Goal: Transaction & Acquisition: Obtain resource

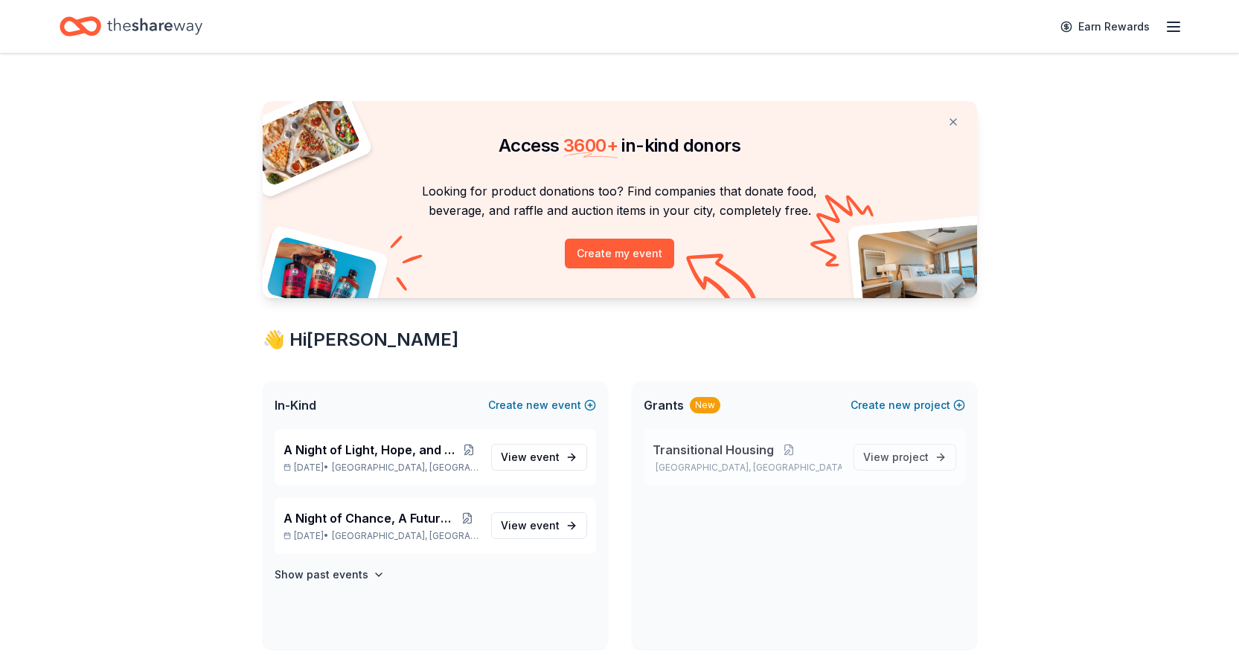
click at [712, 462] on p "Mesa, AZ" at bounding box center [746, 468] width 189 height 12
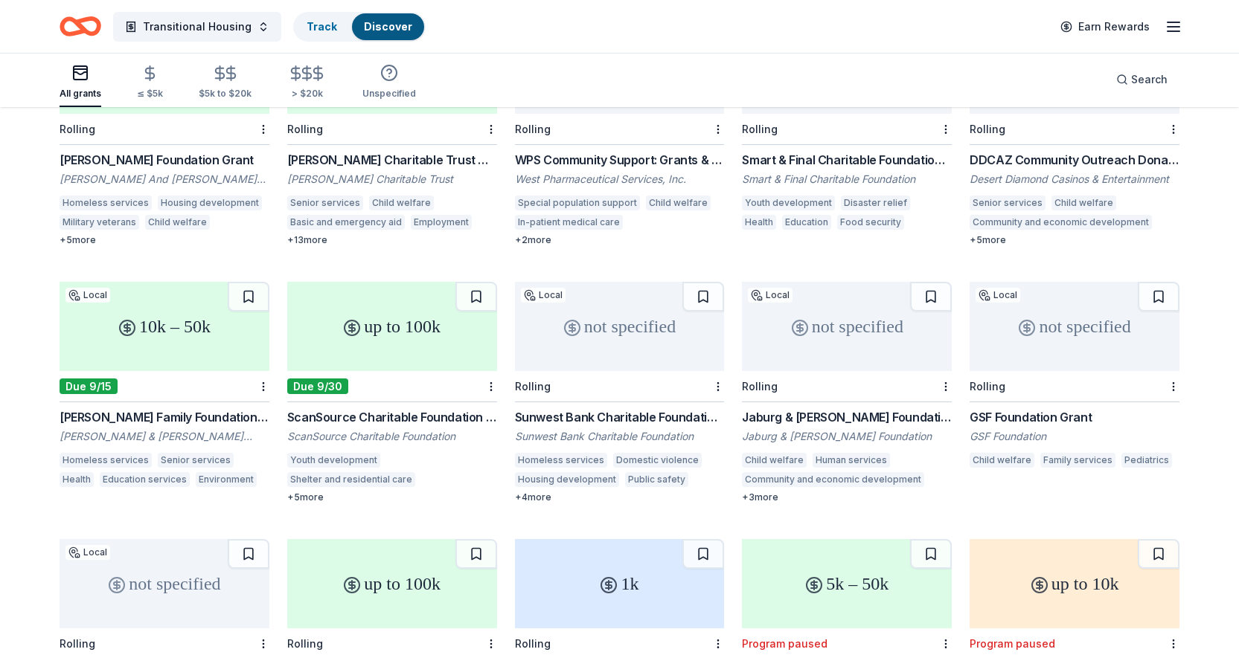
scroll to position [521, 0]
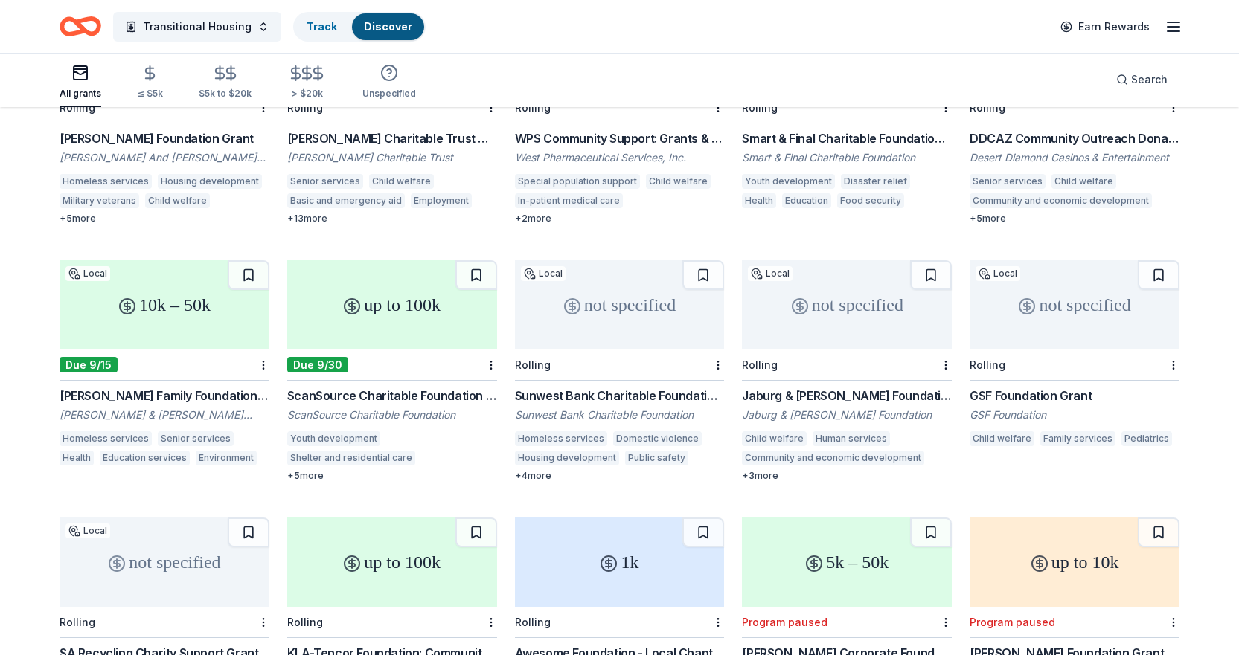
click at [626, 387] on div "Sunwest Bank Charitable Foundation Grant" at bounding box center [620, 396] width 210 height 18
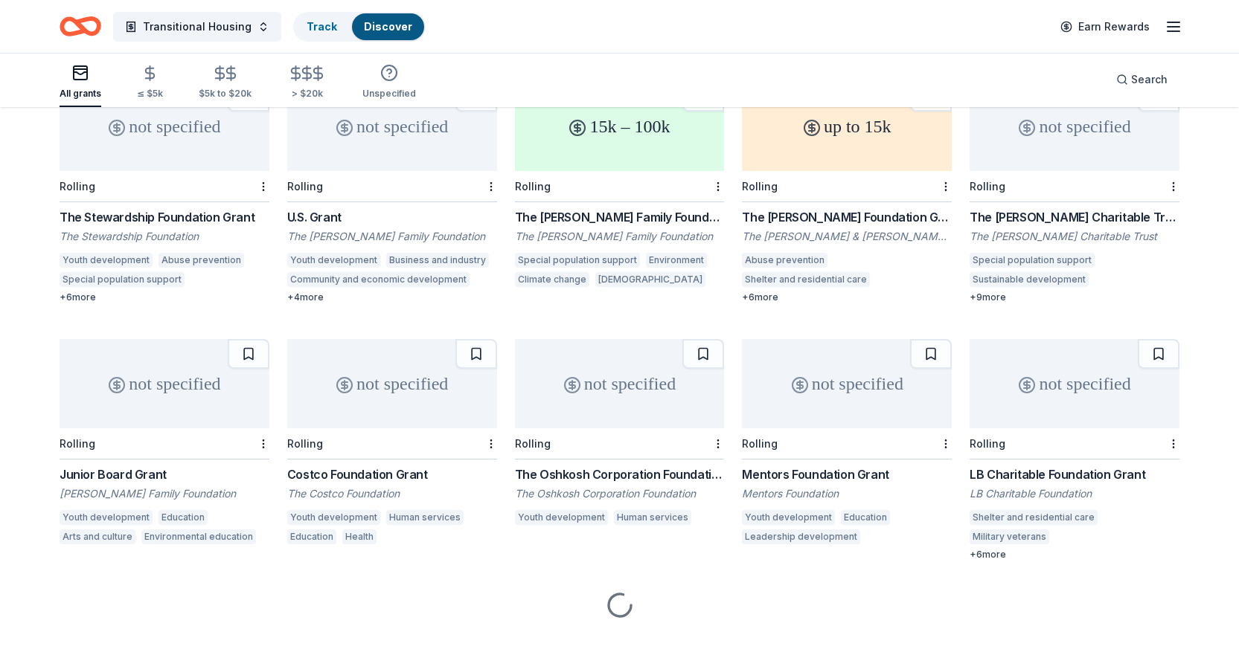
scroll to position [3280, 0]
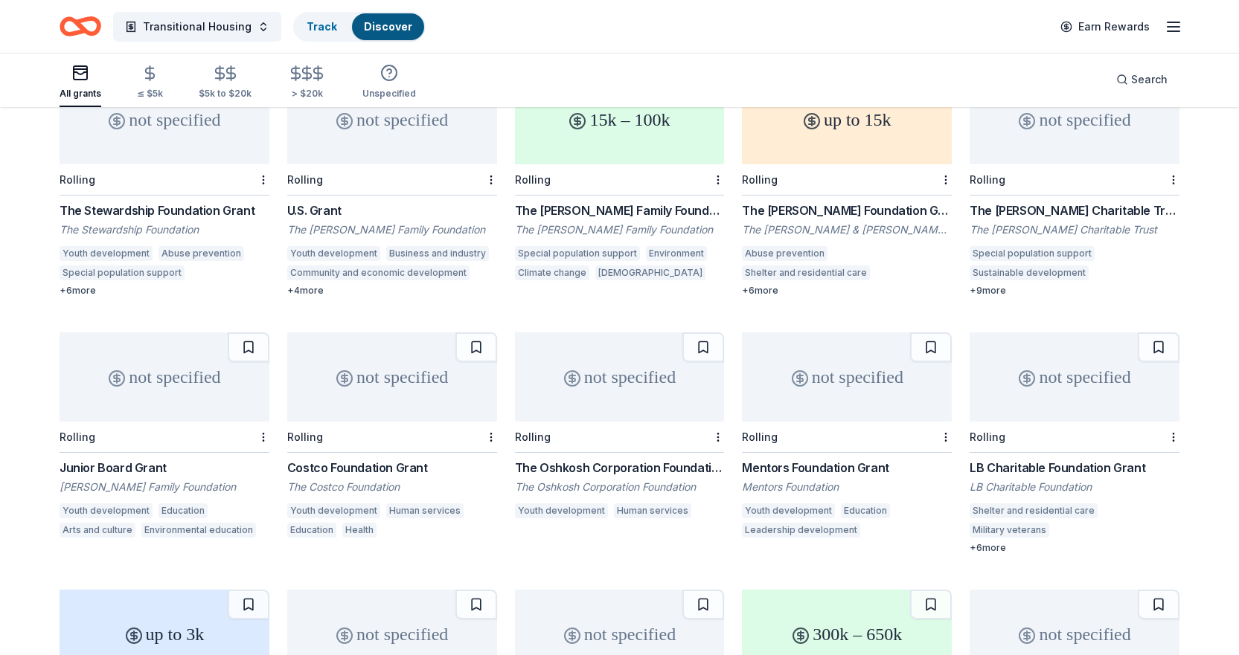
click at [333, 459] on div "Costco Foundation Grant" at bounding box center [392, 468] width 210 height 18
click at [362, 459] on div "Costco Foundation Grant" at bounding box center [392, 468] width 210 height 18
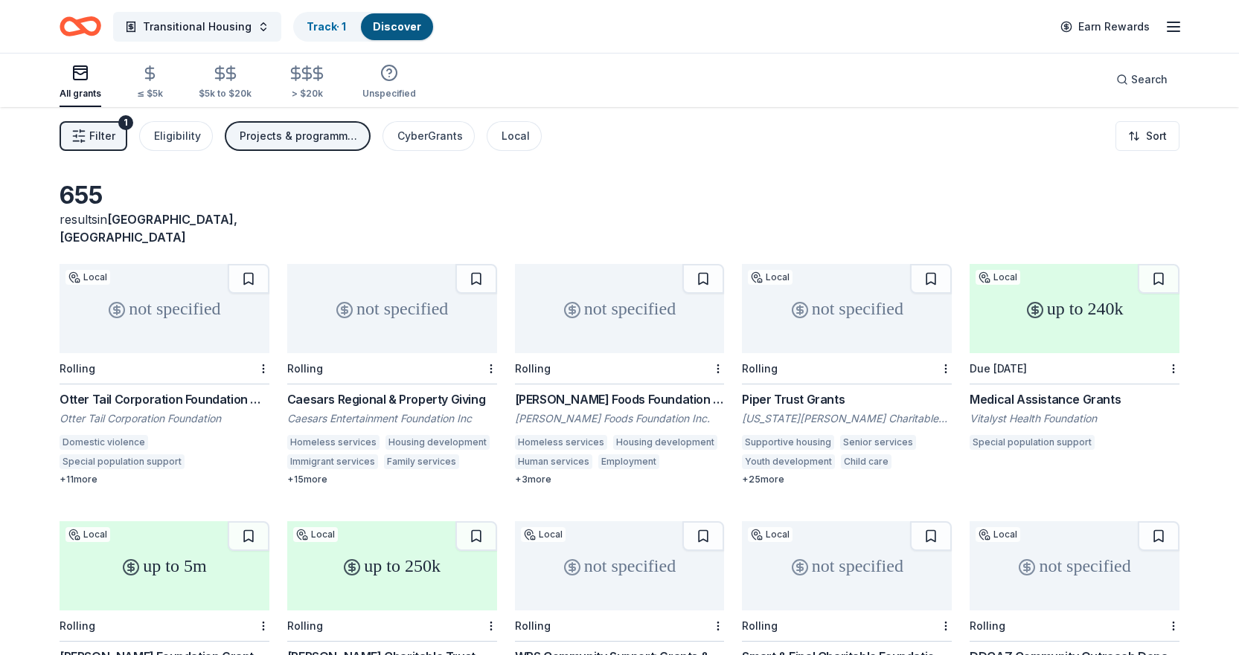
scroll to position [0, 0]
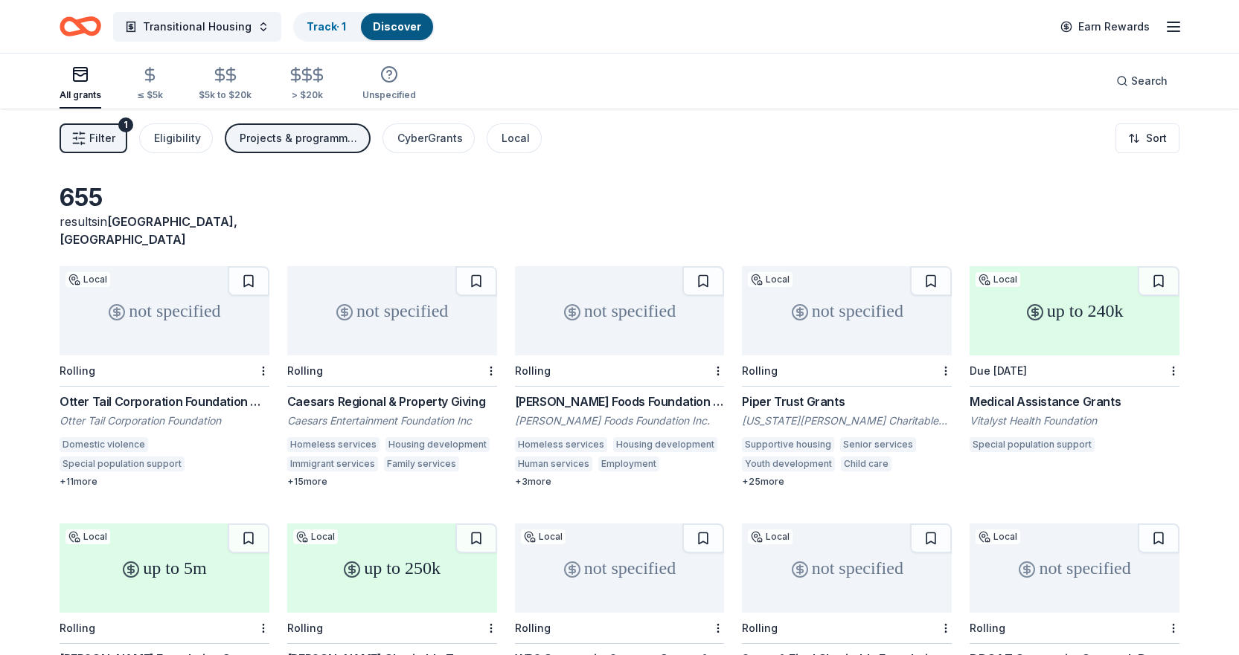
click at [252, 266] on button at bounding box center [249, 281] width 42 height 30
drag, startPoint x: 701, startPoint y: 266, endPoint x: 731, endPoint y: 307, distance: 50.2
click at [701, 266] on button at bounding box center [703, 281] width 42 height 30
click at [638, 393] on div "Schreiber Foods Foundation Grant" at bounding box center [620, 402] width 210 height 18
click at [937, 266] on button at bounding box center [931, 281] width 42 height 30
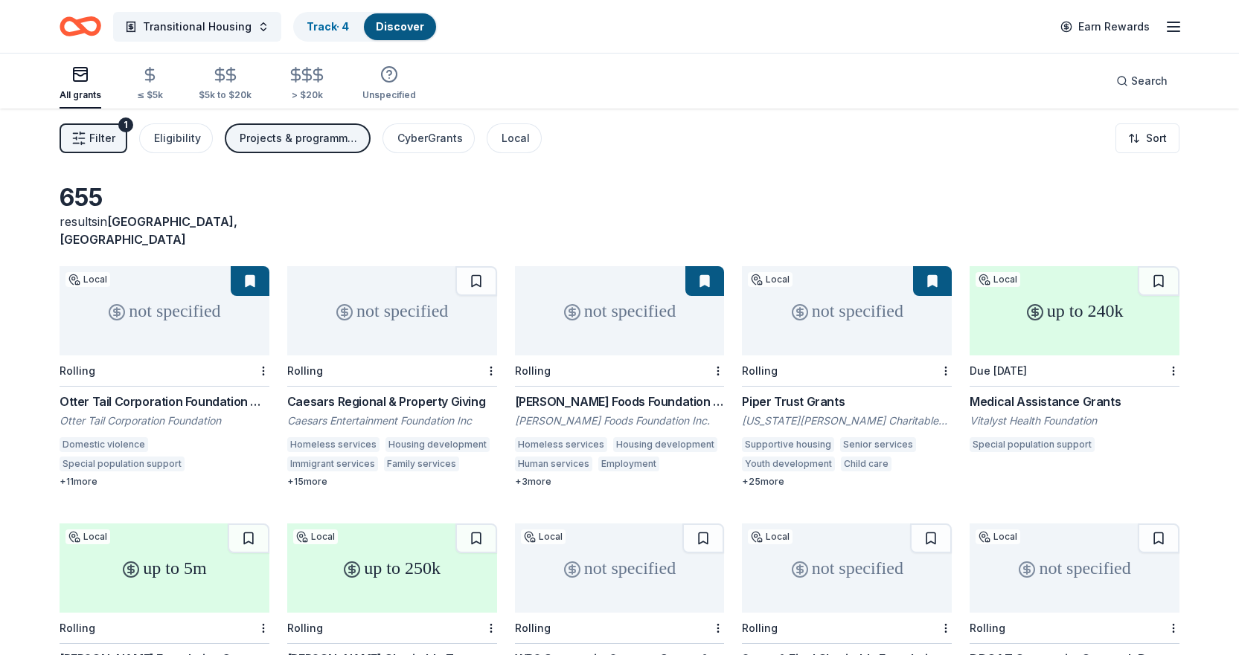
click at [1172, 266] on button at bounding box center [1158, 281] width 42 height 30
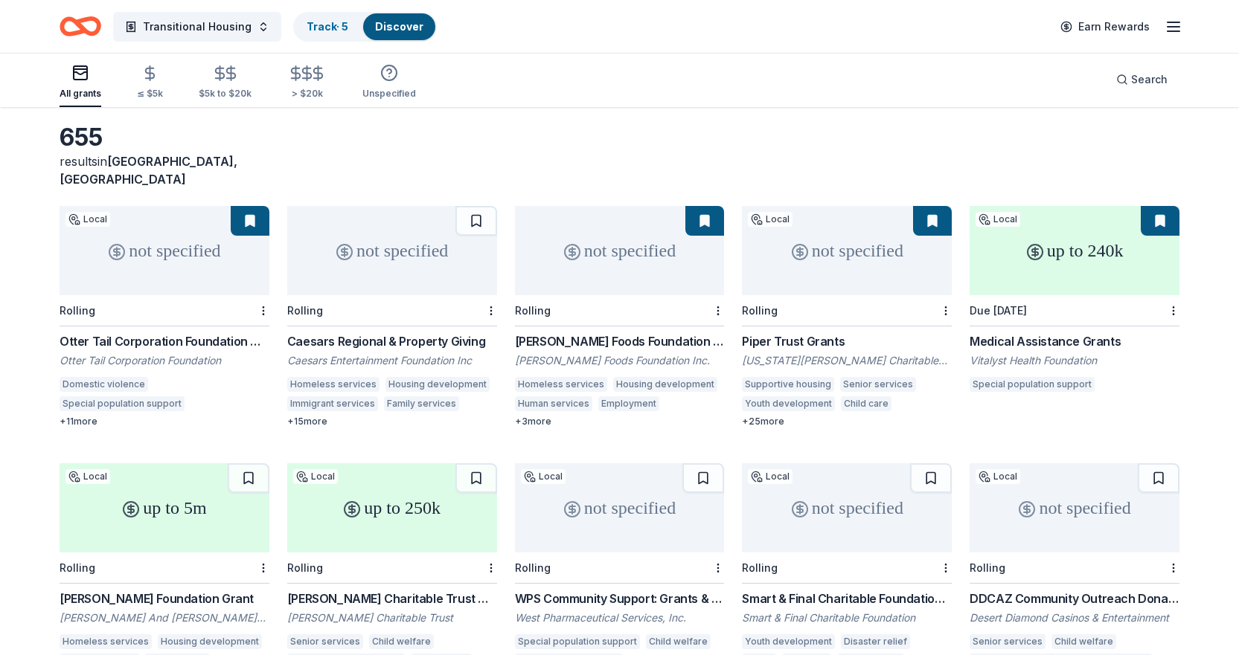
scroll to position [223, 0]
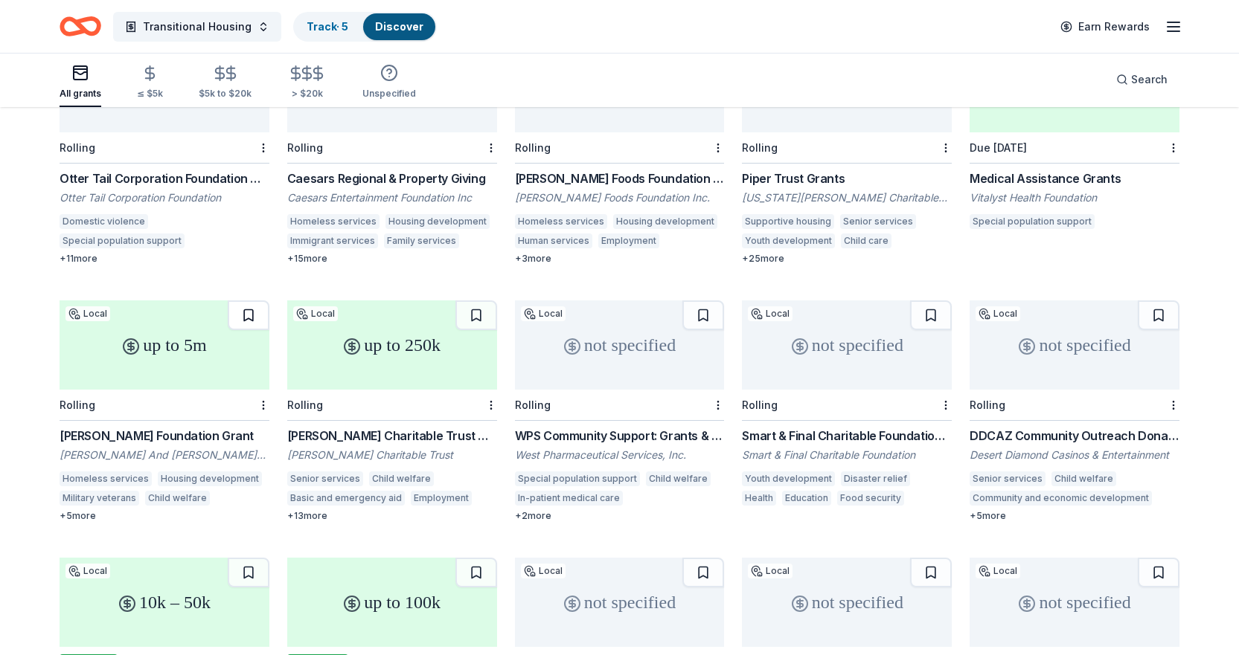
click at [238, 303] on button at bounding box center [249, 316] width 42 height 30
click at [482, 301] on button at bounding box center [476, 316] width 42 height 30
drag, startPoint x: 922, startPoint y: 302, endPoint x: 926, endPoint y: 310, distance: 9.3
click at [922, 302] on button at bounding box center [931, 316] width 42 height 30
click at [1149, 307] on button at bounding box center [1158, 316] width 42 height 30
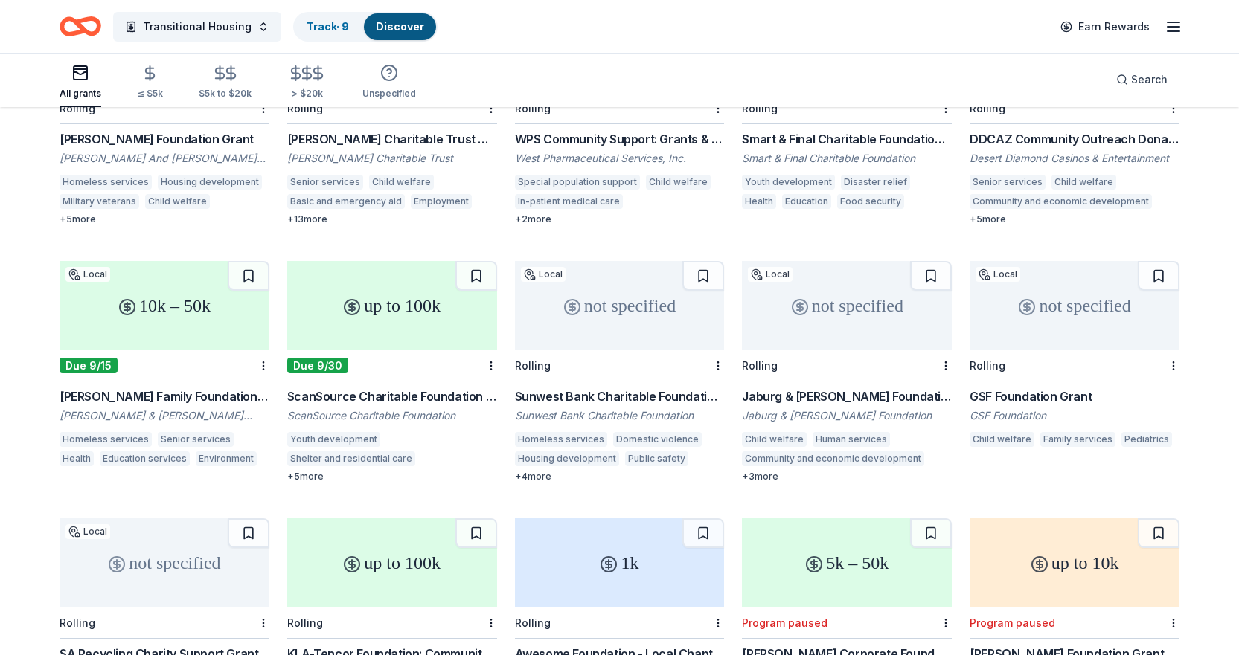
scroll to position [521, 0]
click at [242, 260] on button at bounding box center [249, 275] width 42 height 30
click at [474, 260] on button at bounding box center [476, 275] width 42 height 30
click at [697, 260] on button at bounding box center [703, 275] width 42 height 30
click at [932, 260] on button at bounding box center [931, 275] width 42 height 30
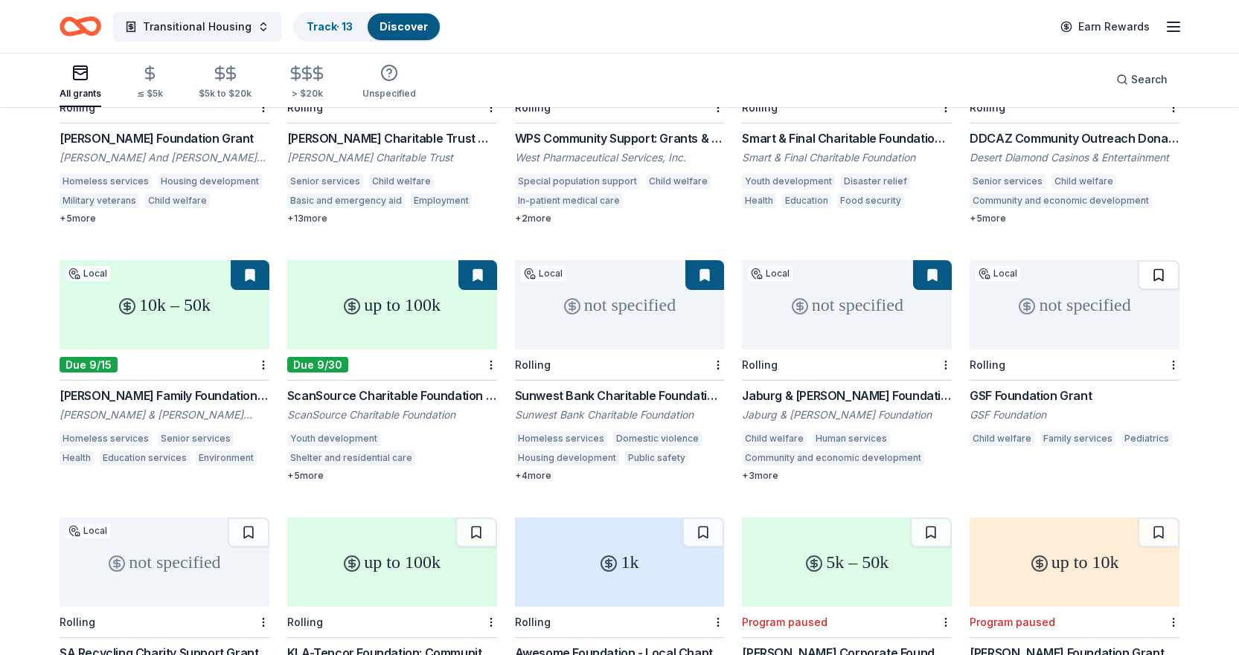
click at [1164, 260] on button at bounding box center [1158, 275] width 42 height 30
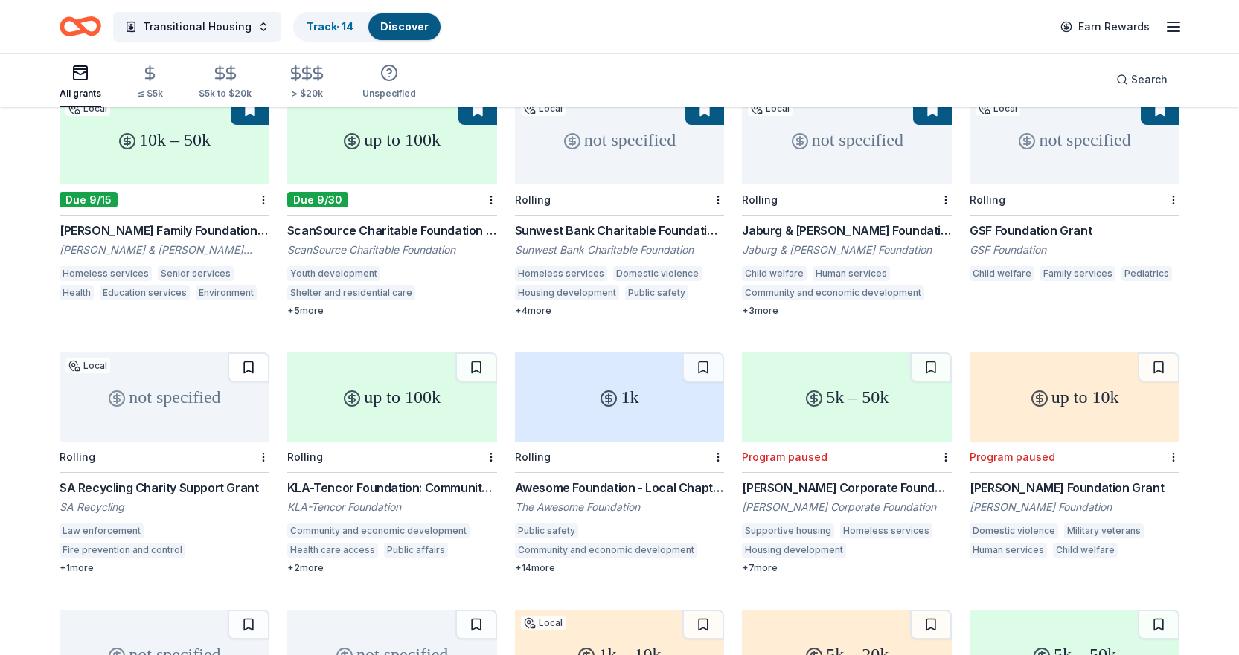
scroll to position [818, 0]
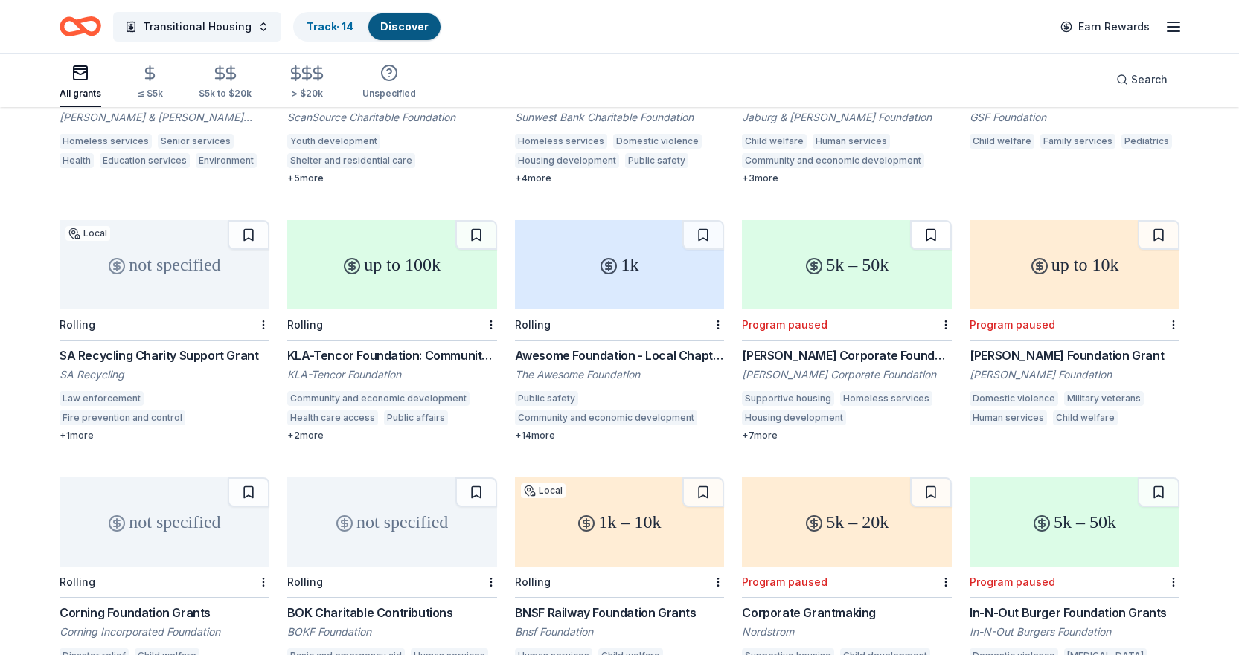
click at [925, 220] on button at bounding box center [931, 235] width 42 height 30
click at [1173, 220] on button at bounding box center [1158, 235] width 42 height 30
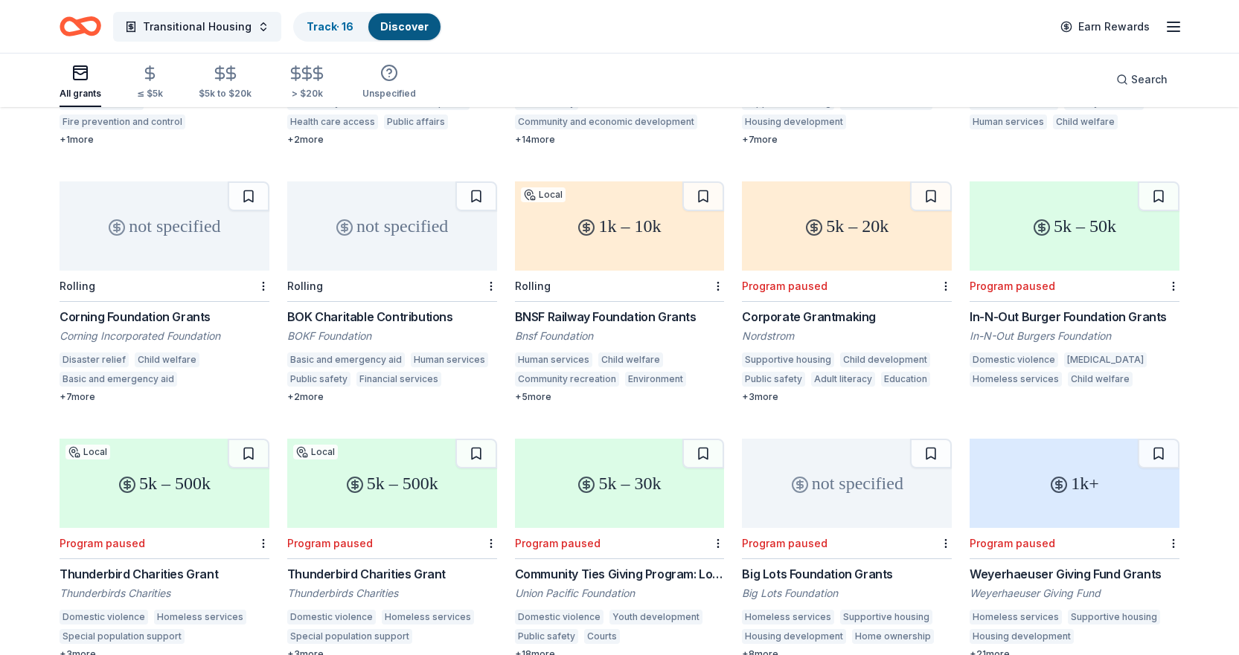
scroll to position [1041, 0]
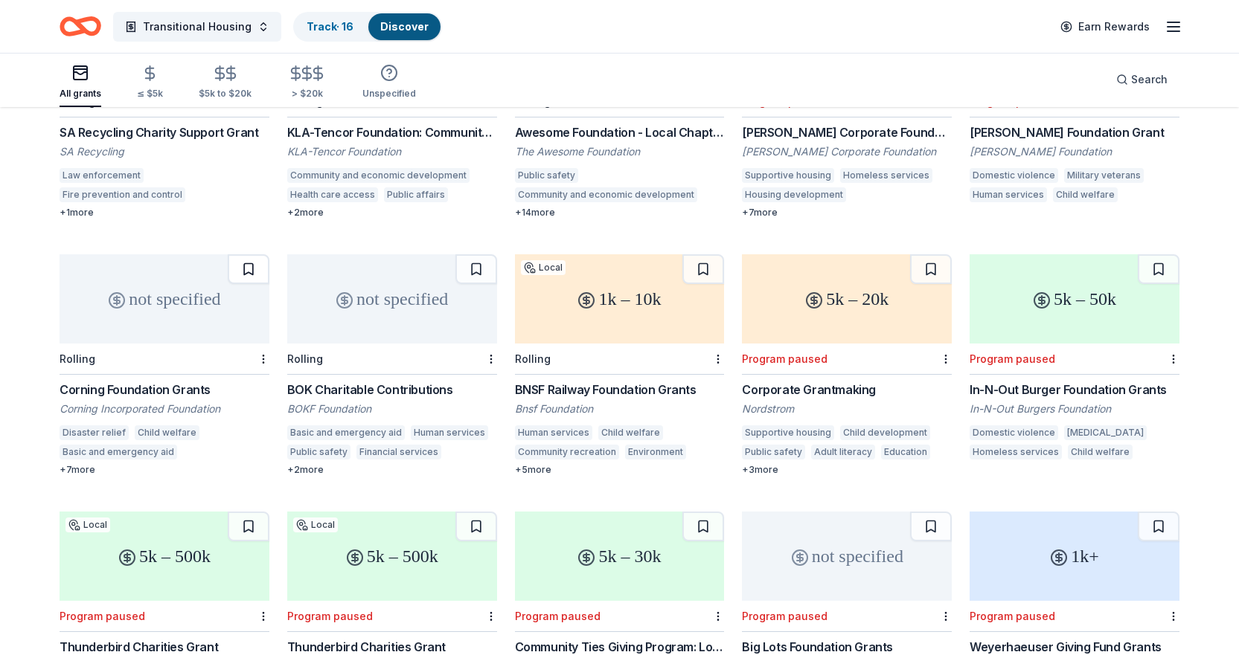
click at [244, 258] on button at bounding box center [249, 269] width 42 height 30
click at [470, 254] on button at bounding box center [476, 269] width 42 height 30
click at [709, 254] on button at bounding box center [703, 269] width 42 height 30
click at [925, 254] on button at bounding box center [931, 269] width 42 height 30
click at [1160, 254] on button at bounding box center [1158, 269] width 42 height 30
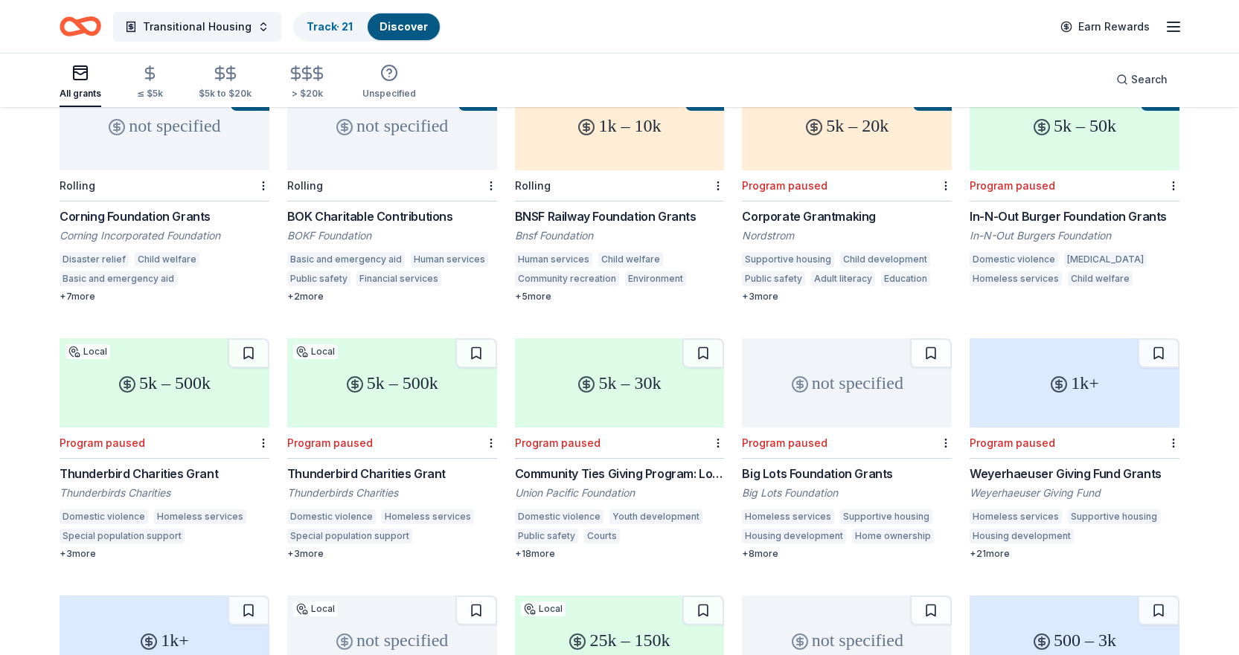
scroll to position [1339, 0]
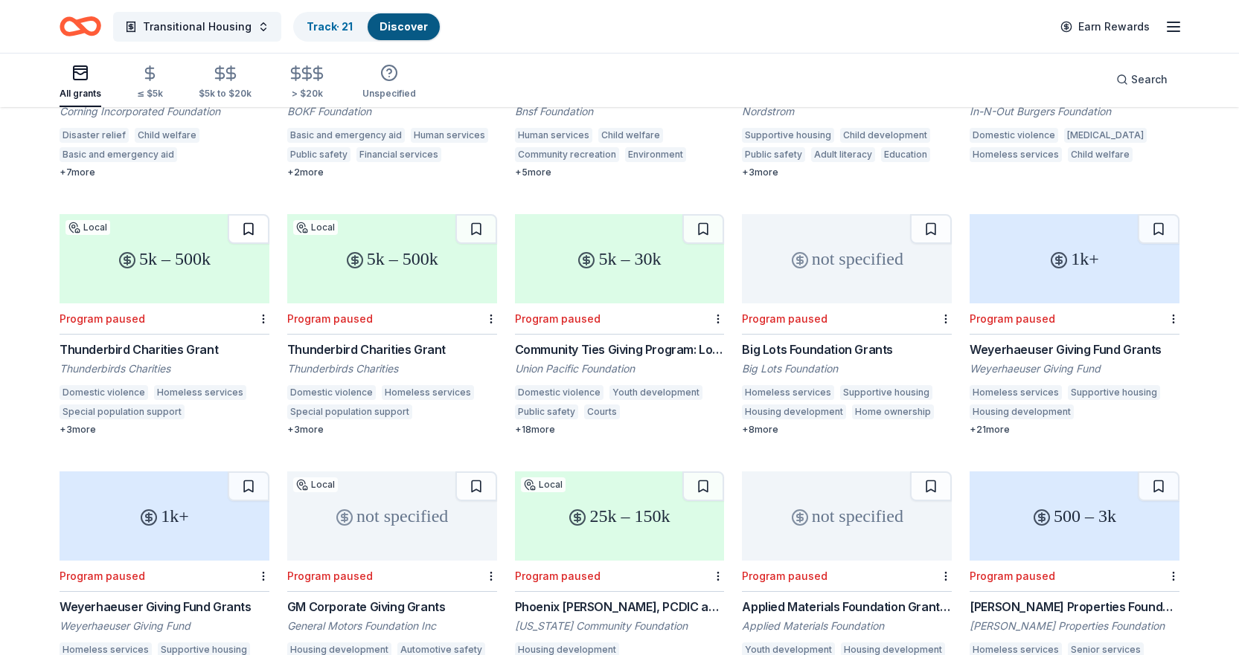
drag, startPoint x: 249, startPoint y: 208, endPoint x: 318, endPoint y: 215, distance: 69.5
click at [249, 214] on button at bounding box center [249, 229] width 42 height 30
click at [469, 214] on button at bounding box center [476, 229] width 42 height 30
click at [702, 214] on button at bounding box center [703, 229] width 42 height 30
click at [921, 221] on button at bounding box center [931, 229] width 42 height 30
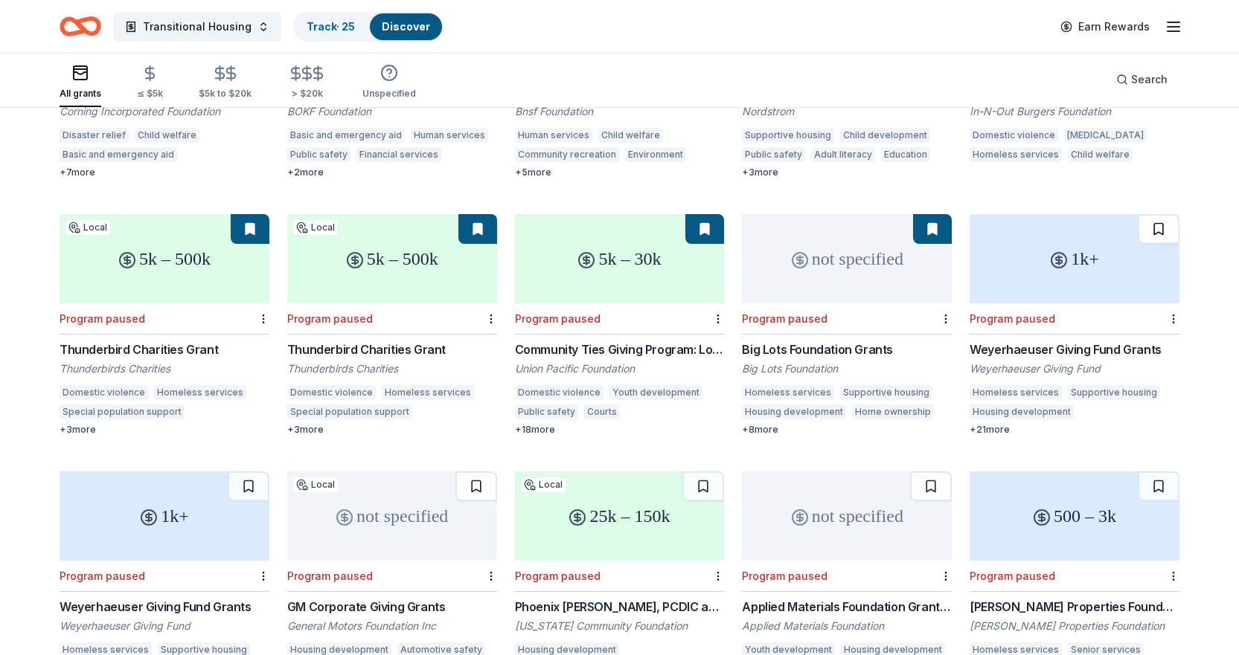
click at [1159, 217] on button at bounding box center [1158, 229] width 42 height 30
click at [250, 472] on button at bounding box center [249, 487] width 42 height 30
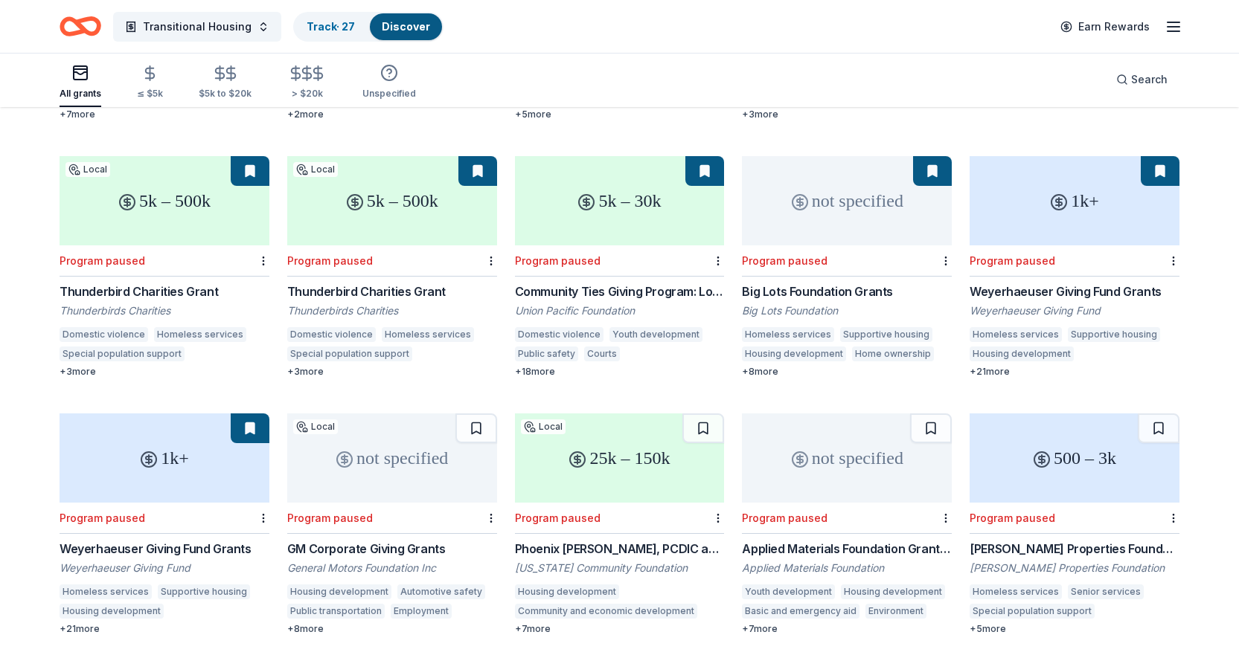
scroll to position [1413, 0]
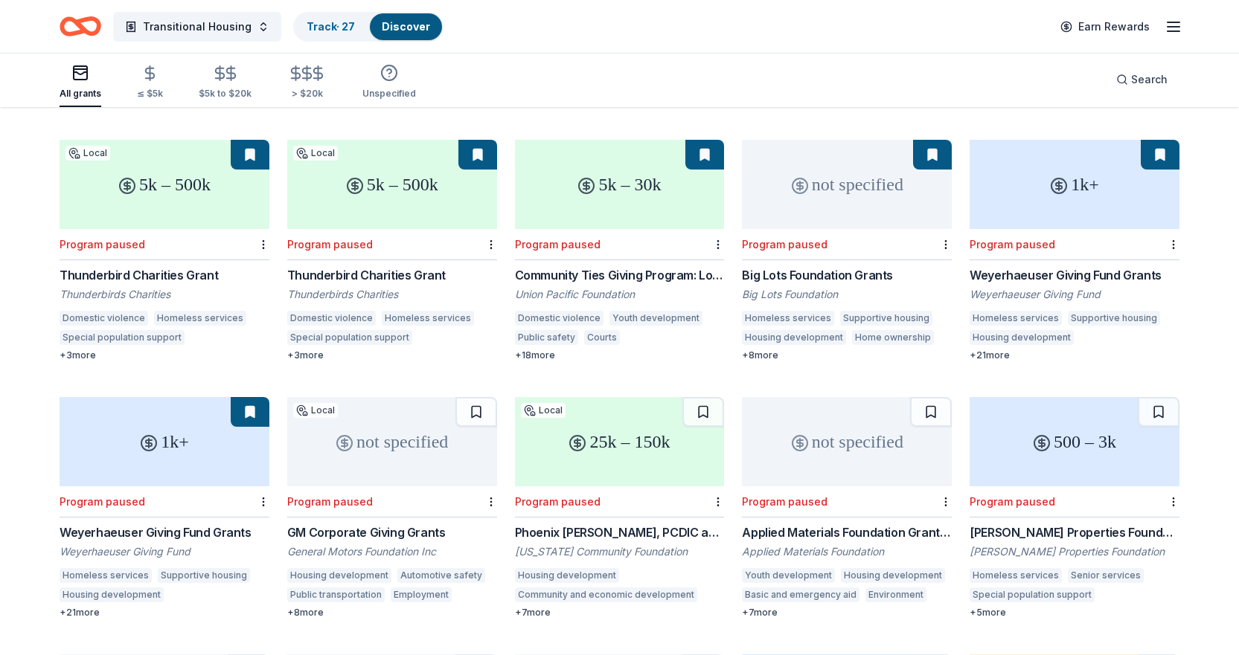
drag, startPoint x: 696, startPoint y: 400, endPoint x: 713, endPoint y: 399, distance: 16.4
click at [696, 400] on button at bounding box center [703, 412] width 42 height 30
click at [925, 397] on button at bounding box center [931, 412] width 42 height 30
click at [1160, 397] on button at bounding box center [1158, 412] width 42 height 30
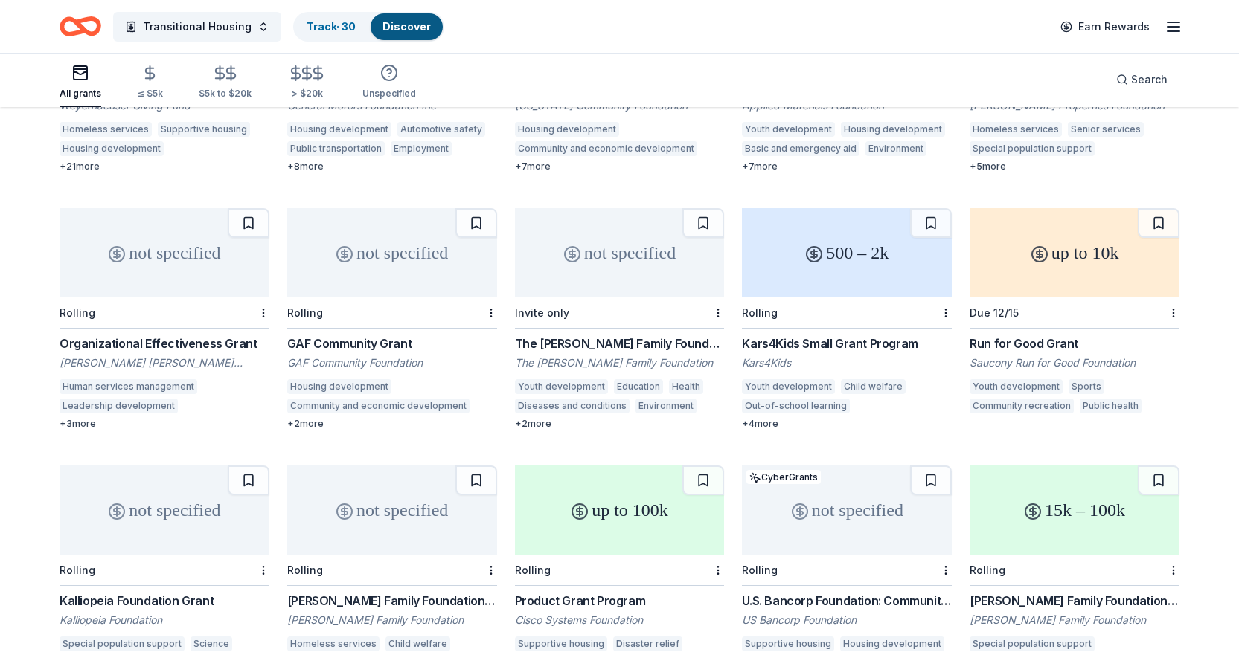
scroll to position [1711, 0]
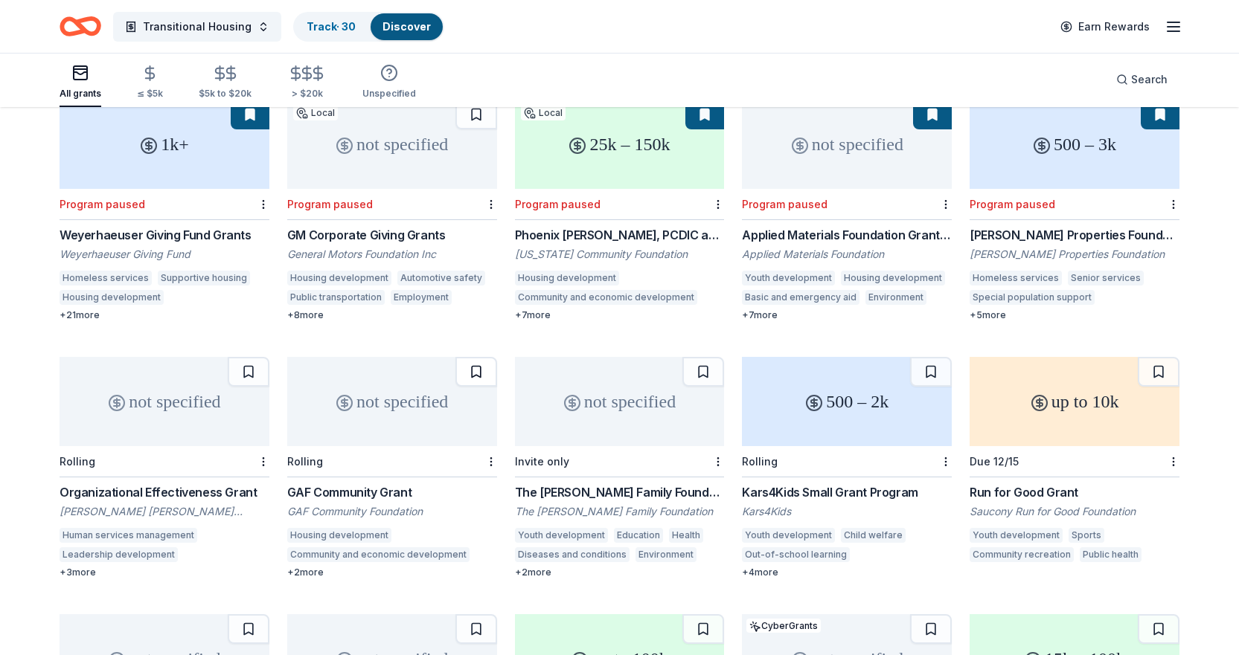
drag, startPoint x: 479, startPoint y: 353, endPoint x: 591, endPoint y: 359, distance: 112.5
click at [479, 357] on button at bounding box center [476, 372] width 42 height 30
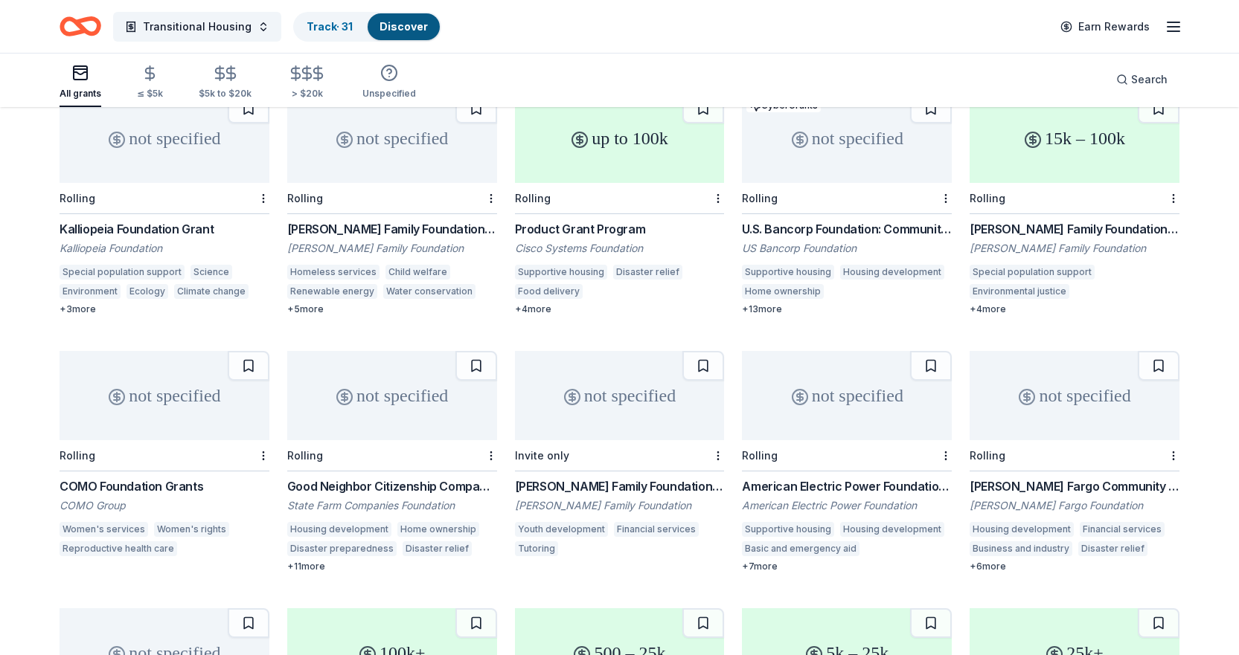
scroll to position [2157, 0]
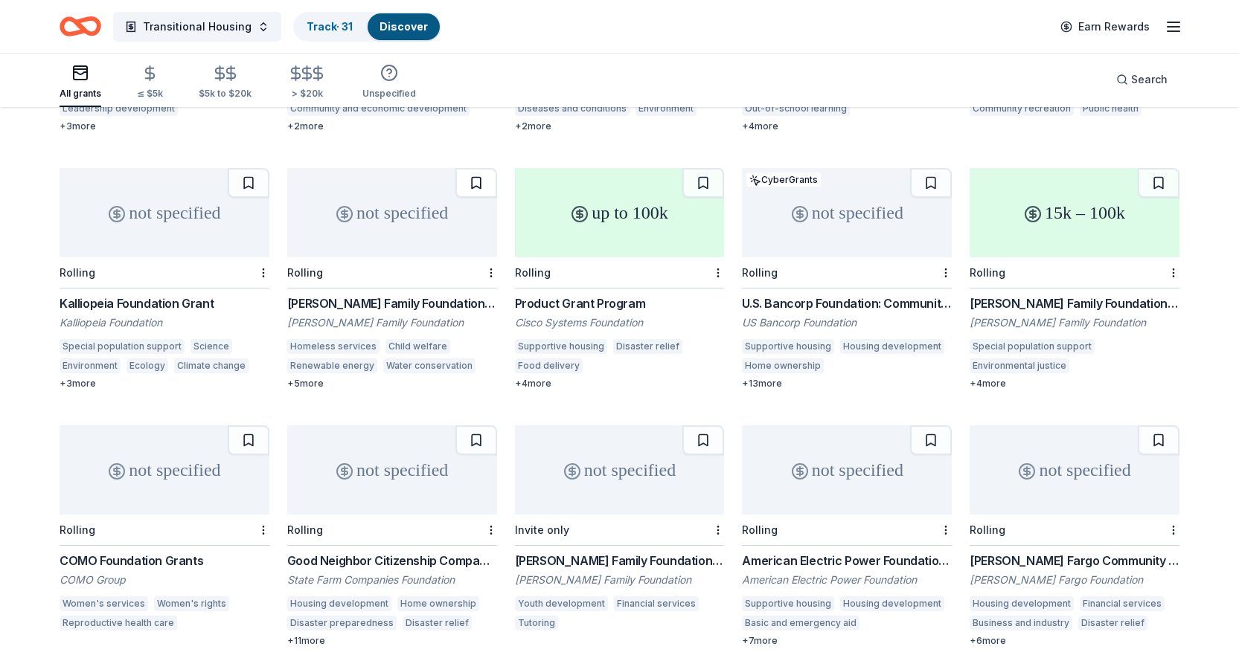
click at [469, 168] on button at bounding box center [476, 183] width 42 height 30
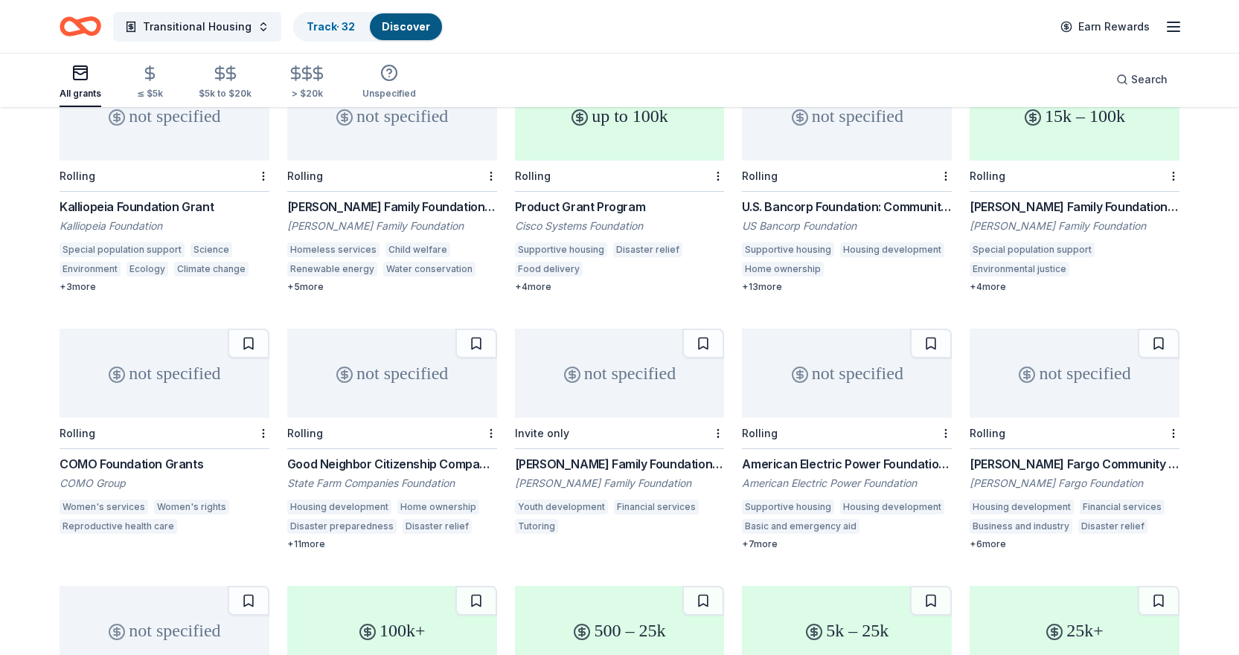
scroll to position [2380, 0]
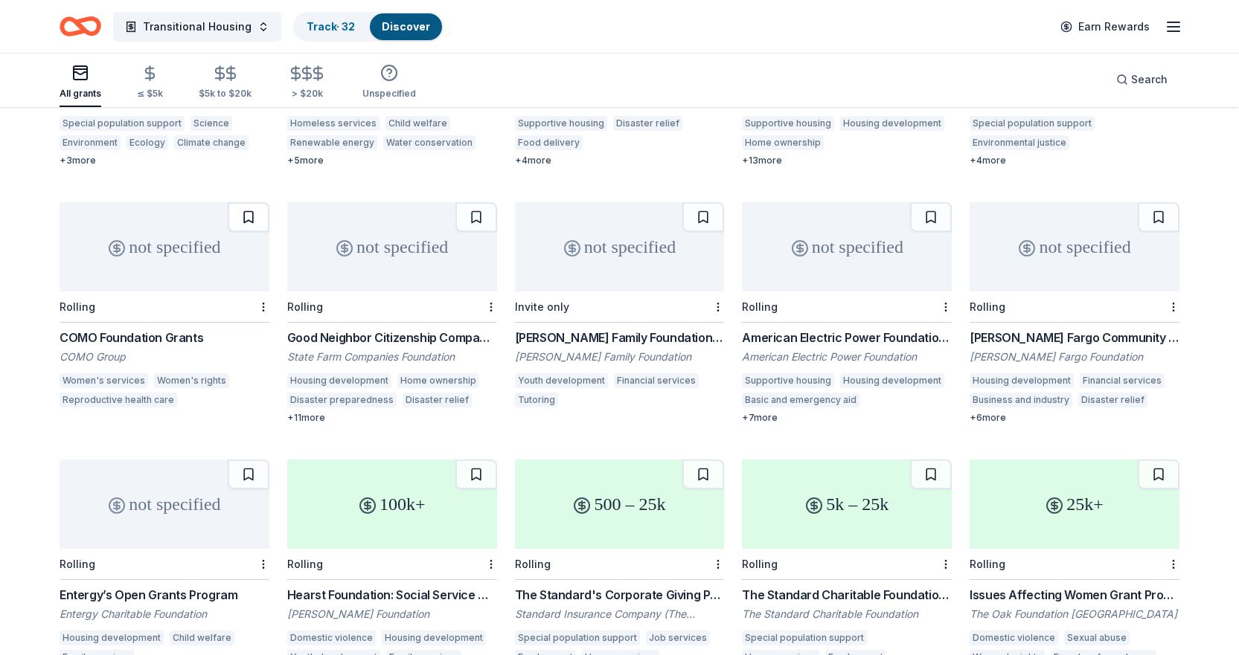
click at [248, 205] on button at bounding box center [249, 217] width 42 height 30
click at [1155, 202] on button at bounding box center [1158, 217] width 42 height 30
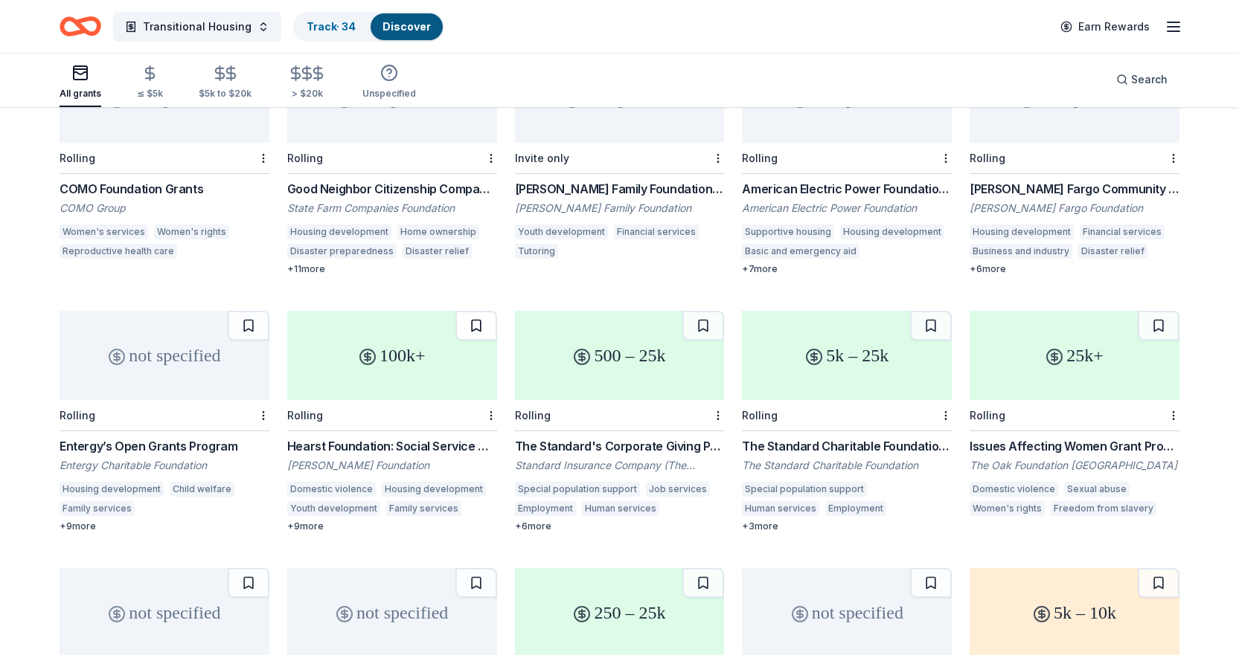
click at [481, 312] on button at bounding box center [476, 326] width 42 height 30
click at [925, 312] on button at bounding box center [931, 326] width 42 height 30
click at [701, 311] on button at bounding box center [703, 326] width 42 height 30
click at [620, 400] on div "Rolling" at bounding box center [620, 415] width 210 height 31
click at [784, 437] on div "The Standard Charitable Foundation Grant" at bounding box center [847, 446] width 210 height 18
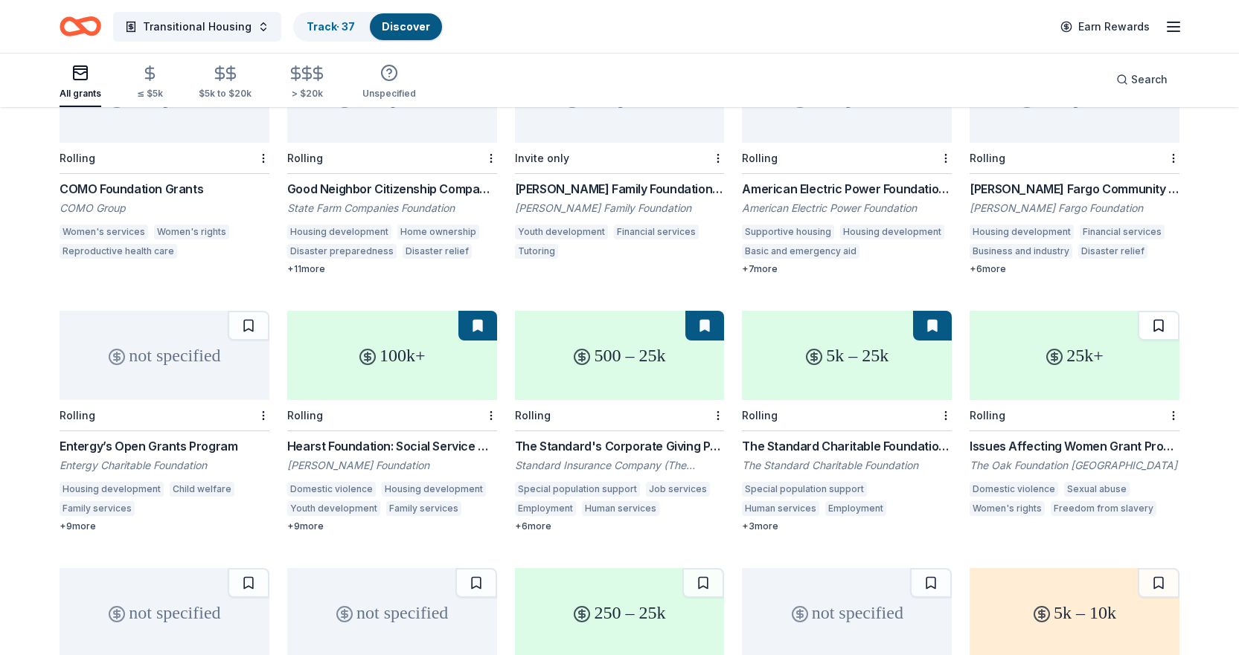
click at [1156, 311] on button at bounding box center [1158, 326] width 42 height 30
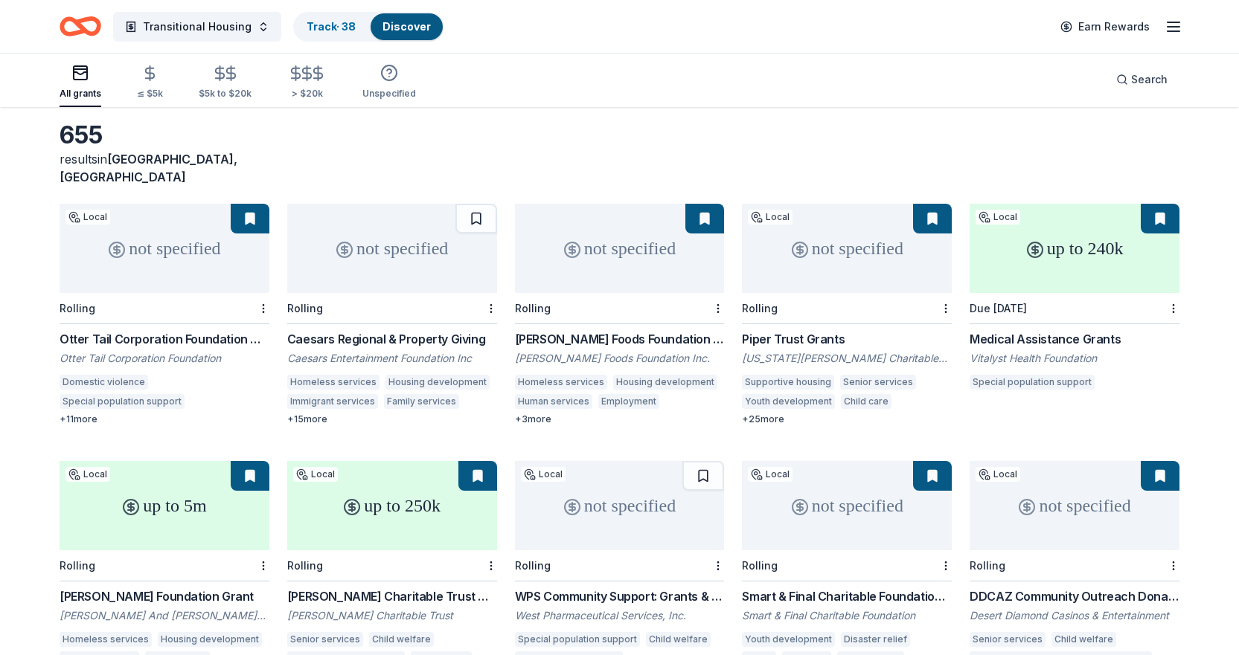
scroll to position [0, 0]
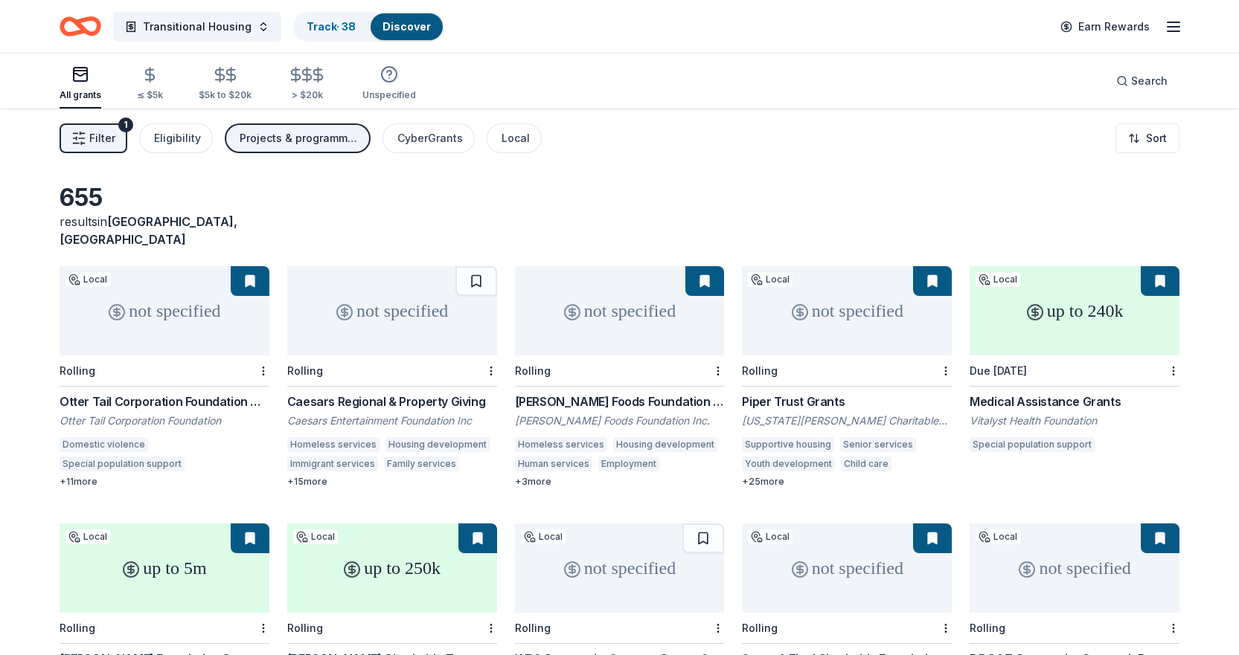
click at [132, 393] on div "Otter Tail Corporation Foundation Grant Program" at bounding box center [165, 402] width 210 height 18
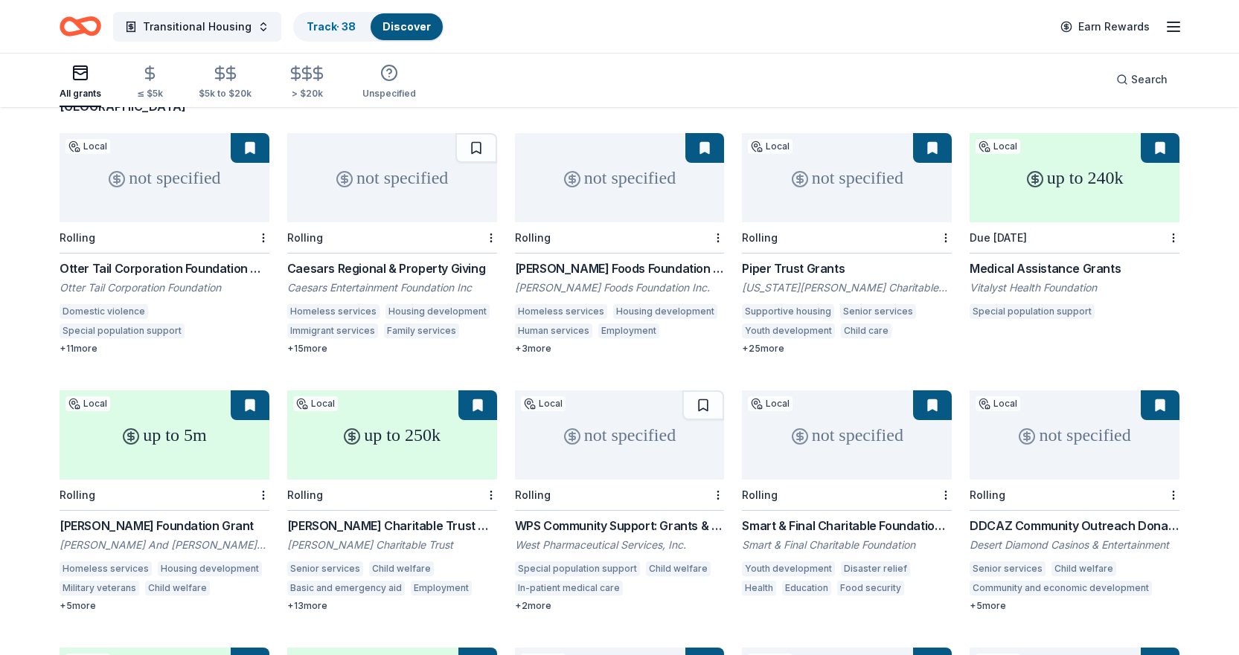
scroll to position [223, 0]
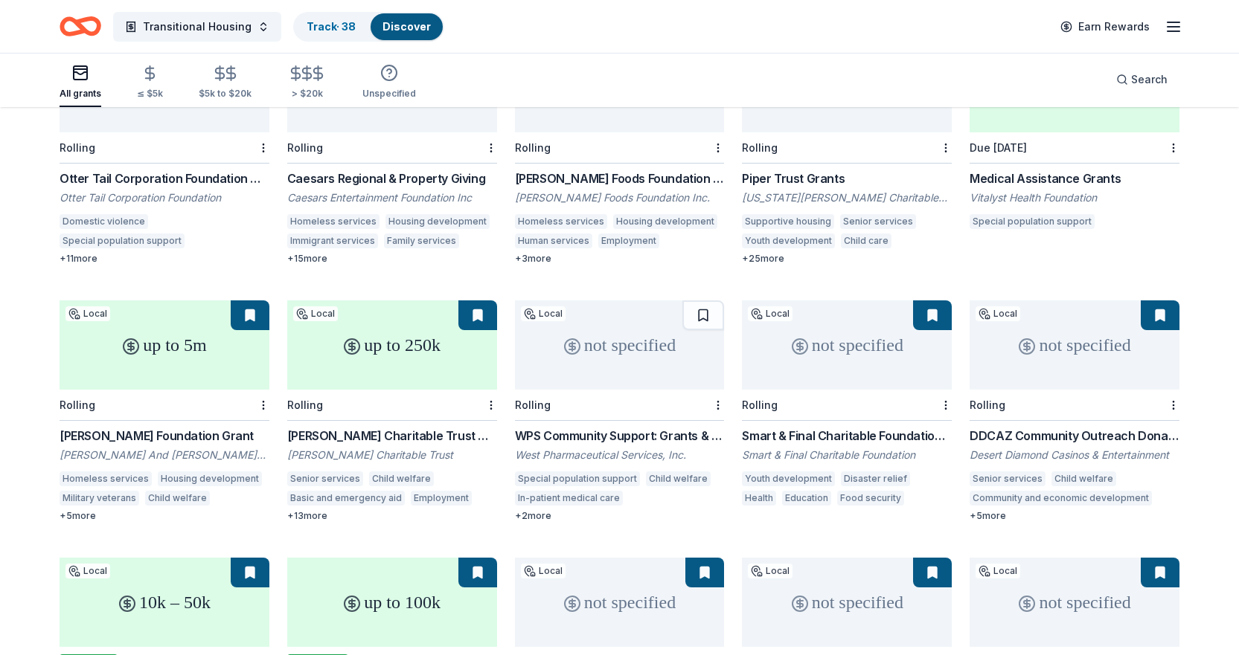
click at [1097, 448] on div "Desert Diamond Casinos & Entertainment" at bounding box center [1074, 455] width 210 height 15
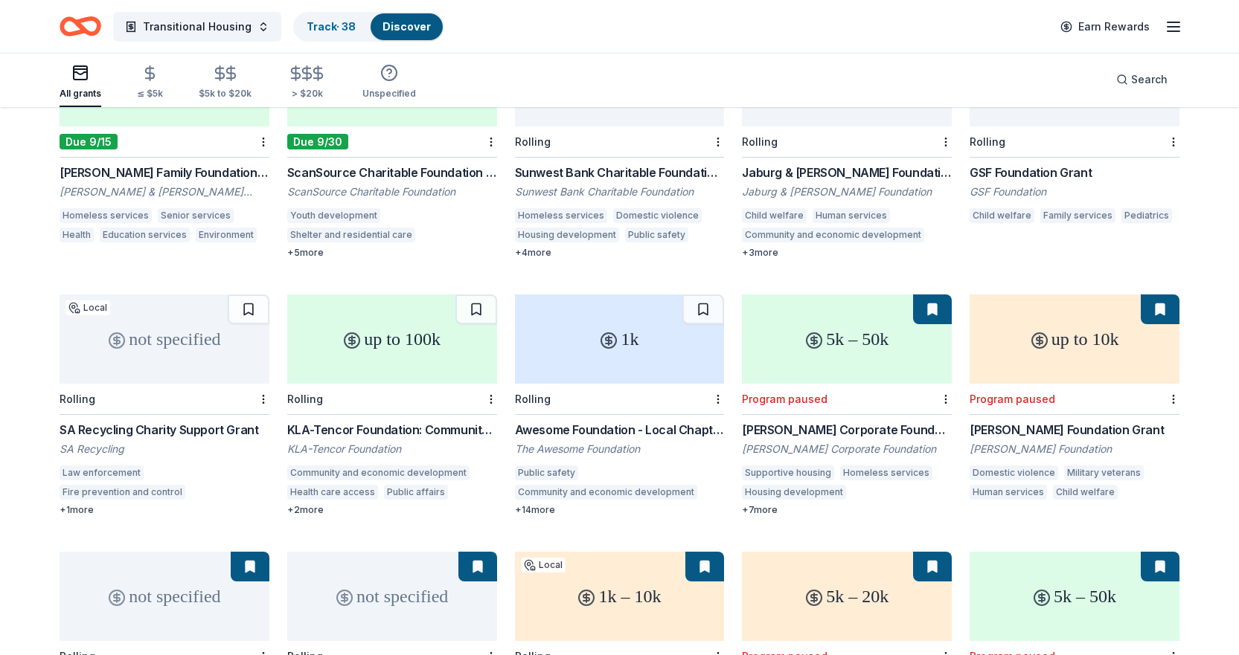
scroll to position [670, 0]
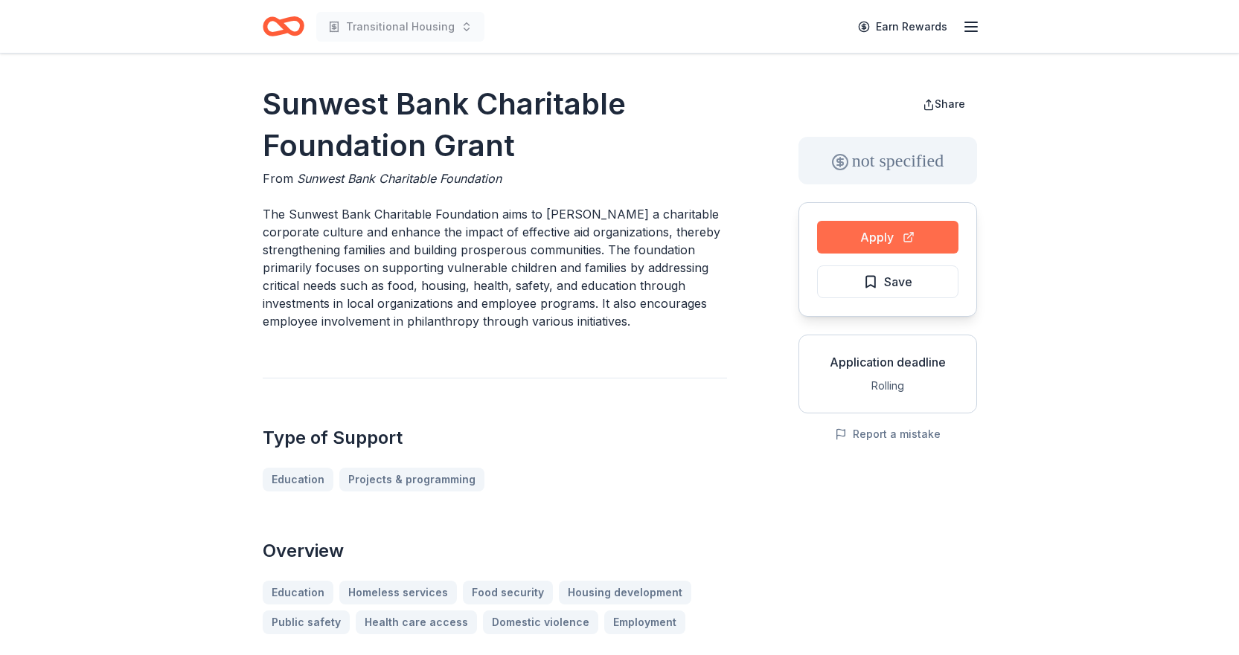
click at [864, 238] on button "Apply" at bounding box center [887, 237] width 141 height 33
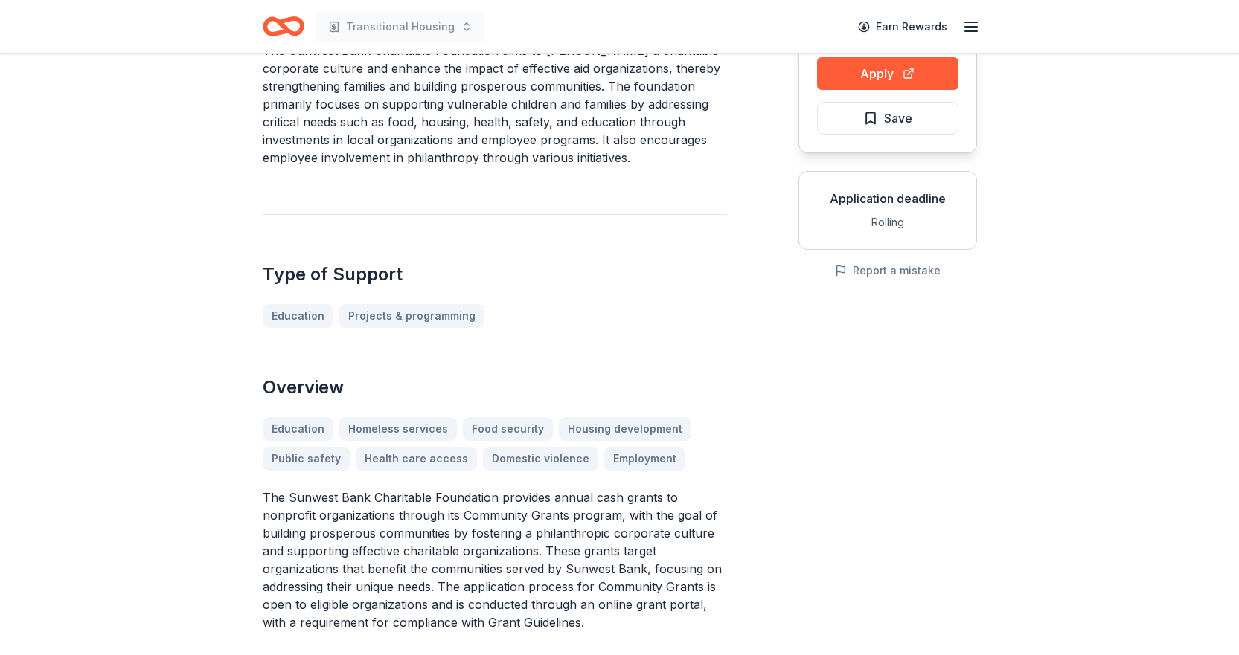
scroll to position [74, 0]
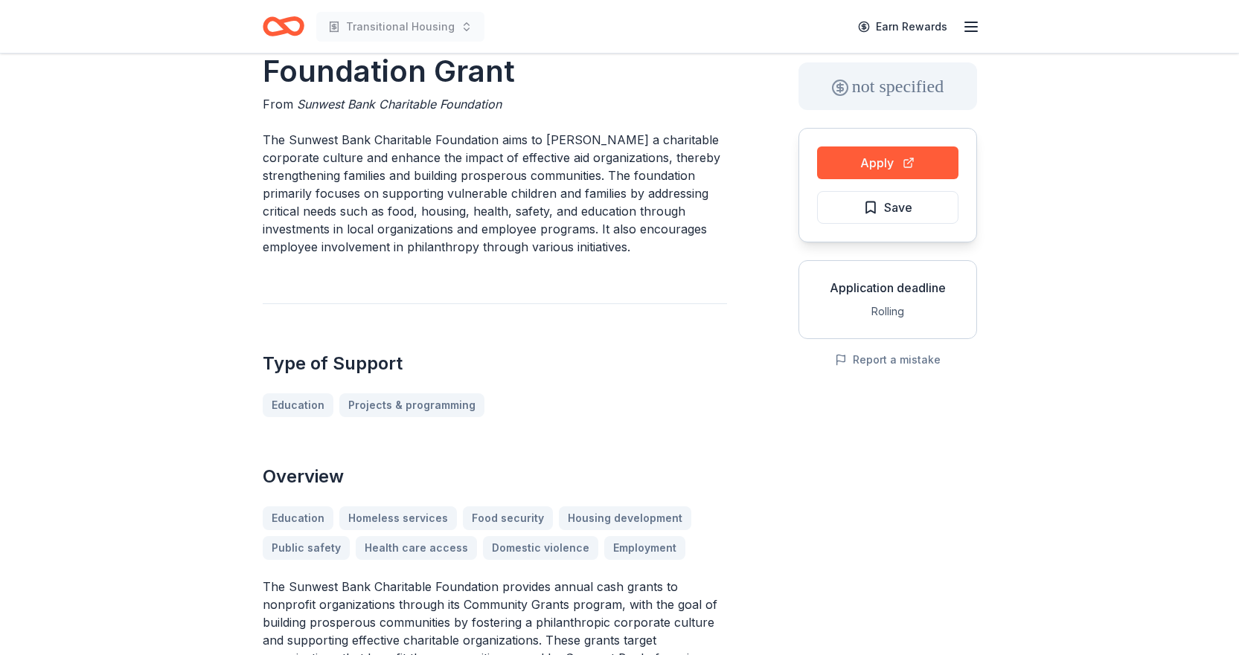
click at [306, 190] on p "The Sunwest Bank Charitable Foundation aims to foster a charitable corporate cu…" at bounding box center [495, 193] width 464 height 125
drag, startPoint x: 610, startPoint y: 176, endPoint x: 646, endPoint y: 183, distance: 36.5
click at [646, 183] on p "The Sunwest Bank Charitable Foundation aims to foster a charitable corporate cu…" at bounding box center [495, 193] width 464 height 125
click at [887, 163] on button "Apply" at bounding box center [887, 163] width 141 height 33
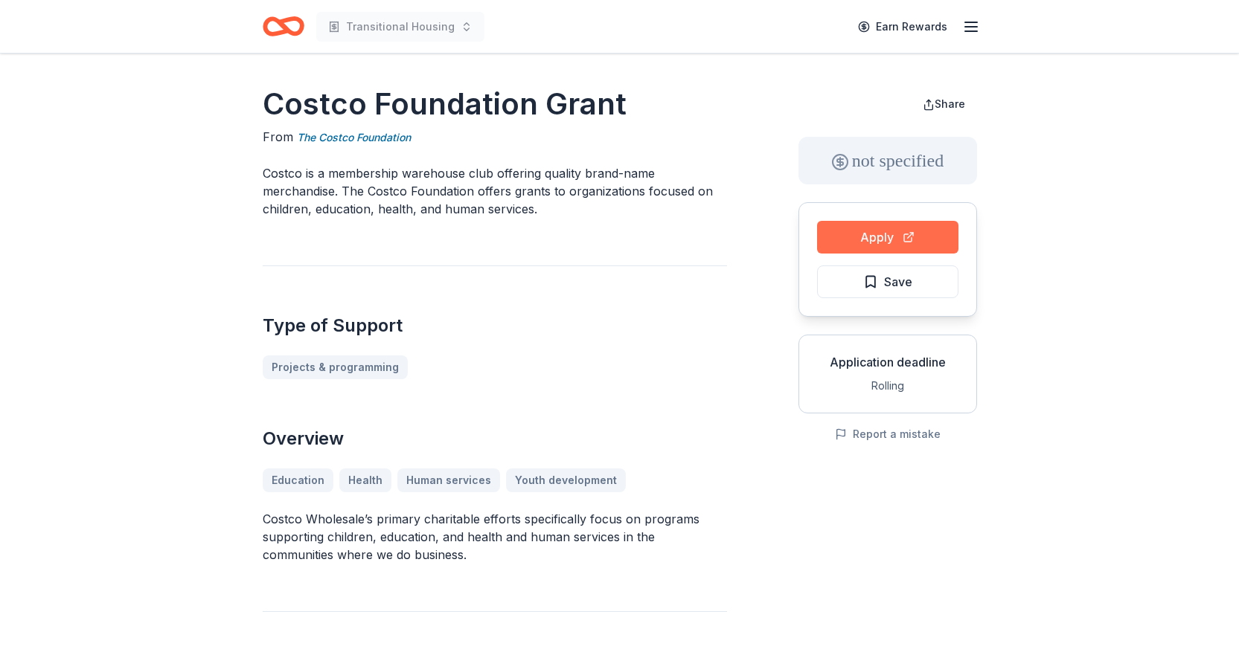
click at [871, 240] on button "Apply" at bounding box center [887, 237] width 141 height 33
click at [887, 281] on span "Save" at bounding box center [898, 281] width 28 height 19
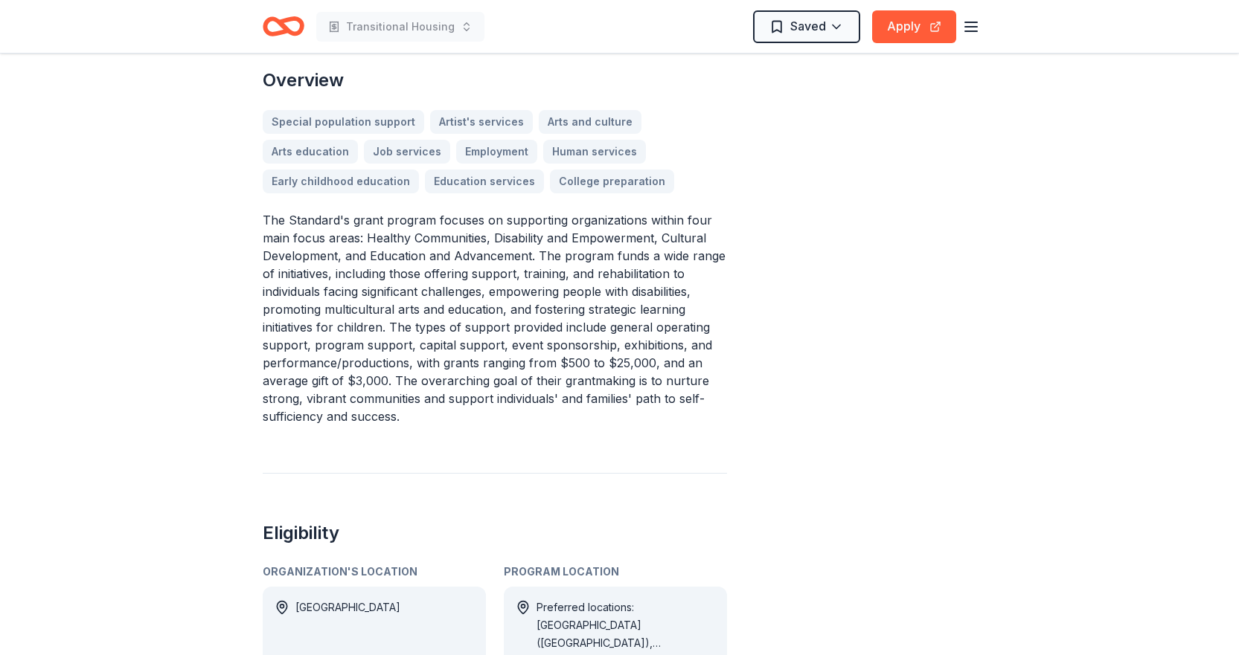
scroll to position [372, 0]
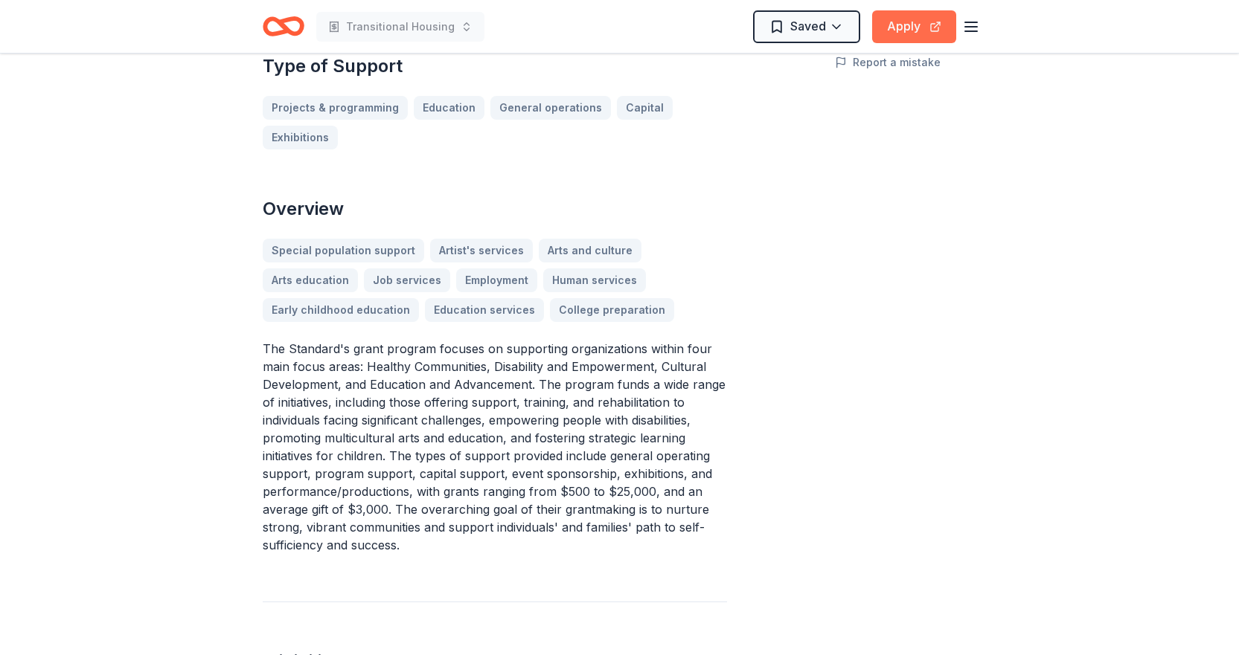
click at [914, 25] on button "Apply" at bounding box center [914, 26] width 84 height 33
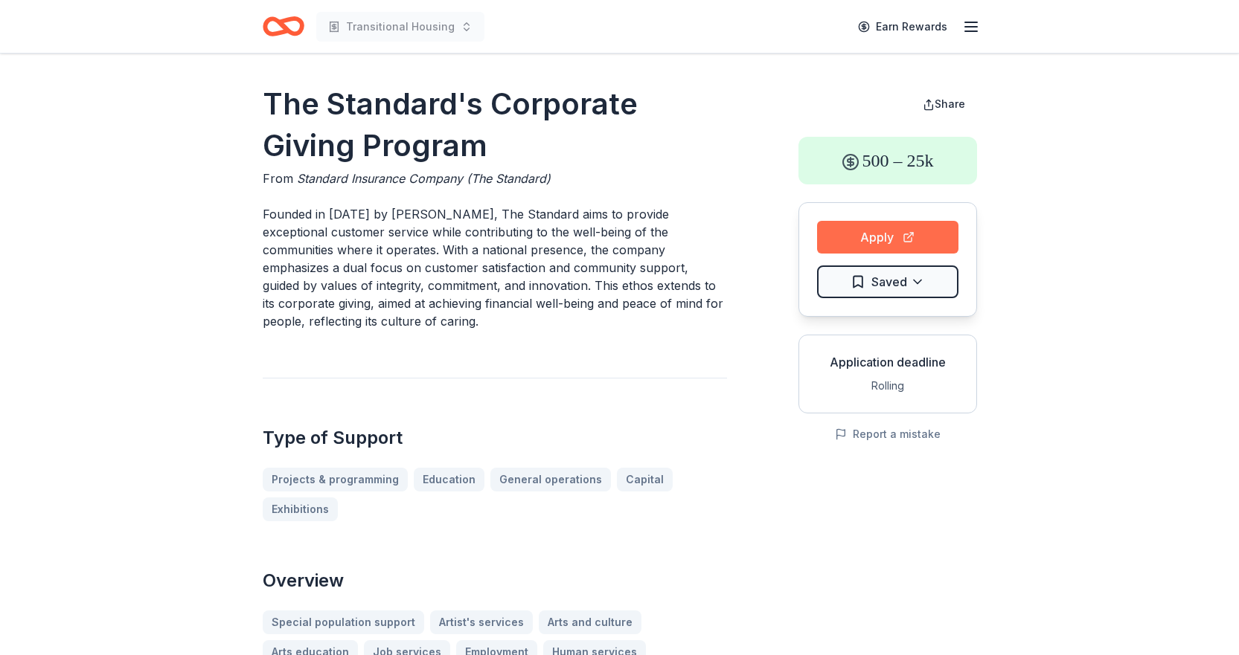
click at [880, 242] on button "Apply" at bounding box center [887, 237] width 141 height 33
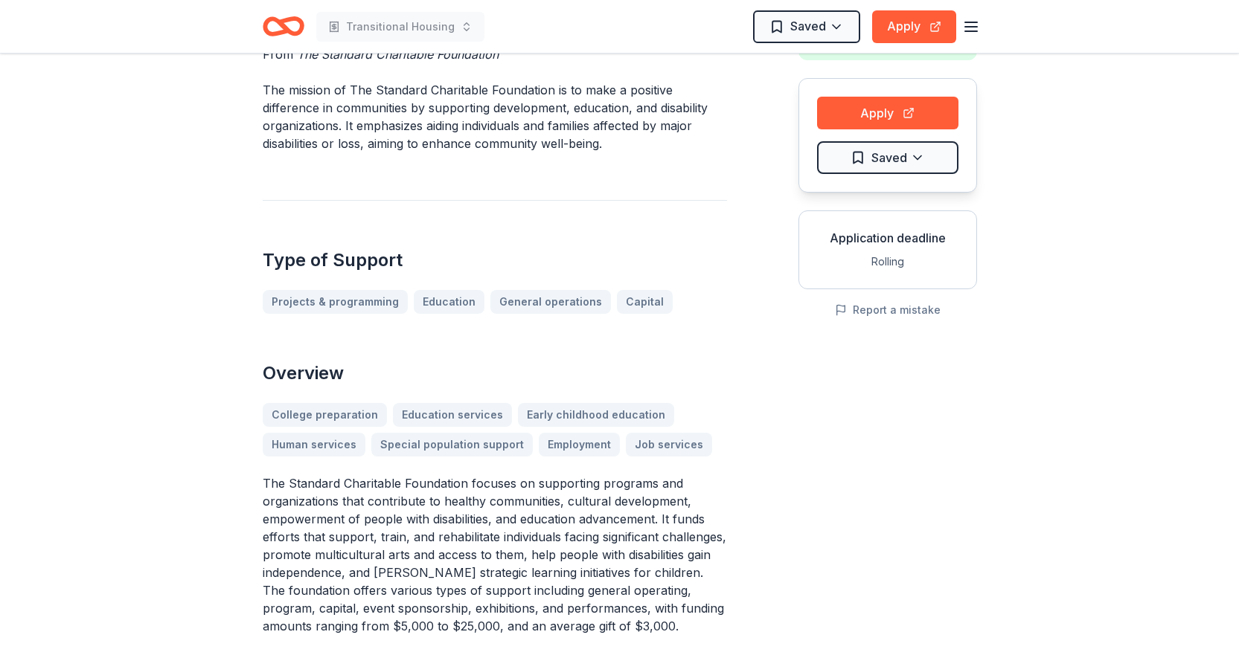
scroll to position [298, 0]
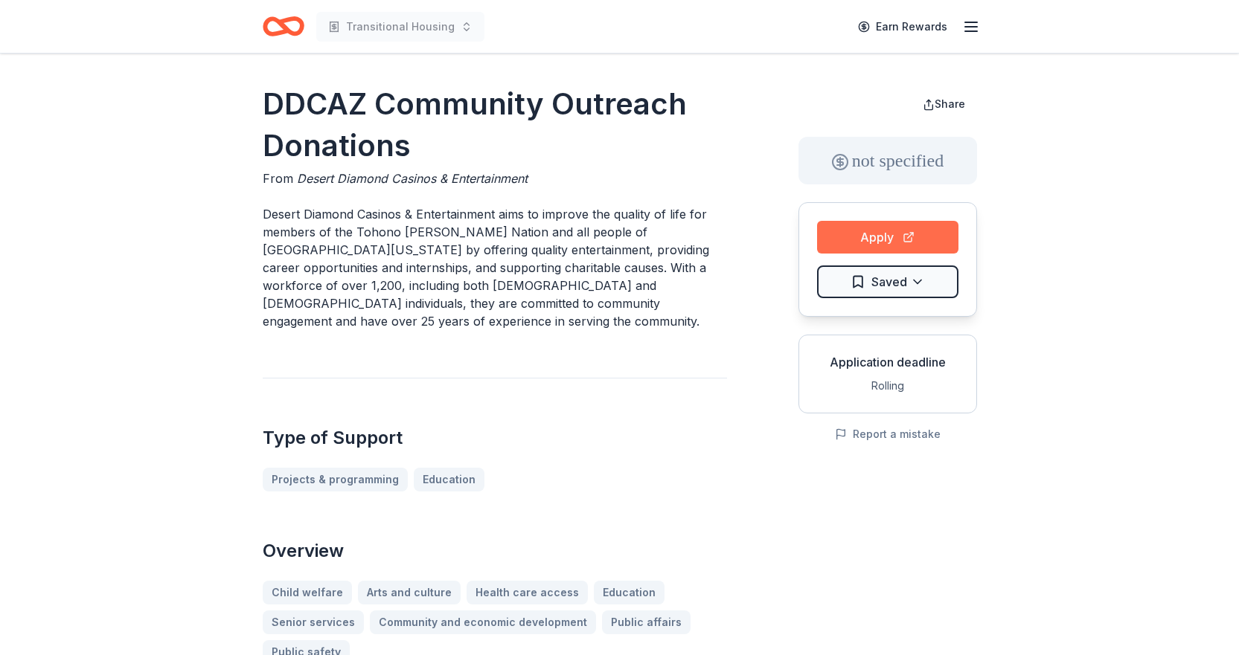
click at [854, 234] on button "Apply" at bounding box center [887, 237] width 141 height 33
